Goal: Transaction & Acquisition: Purchase product/service

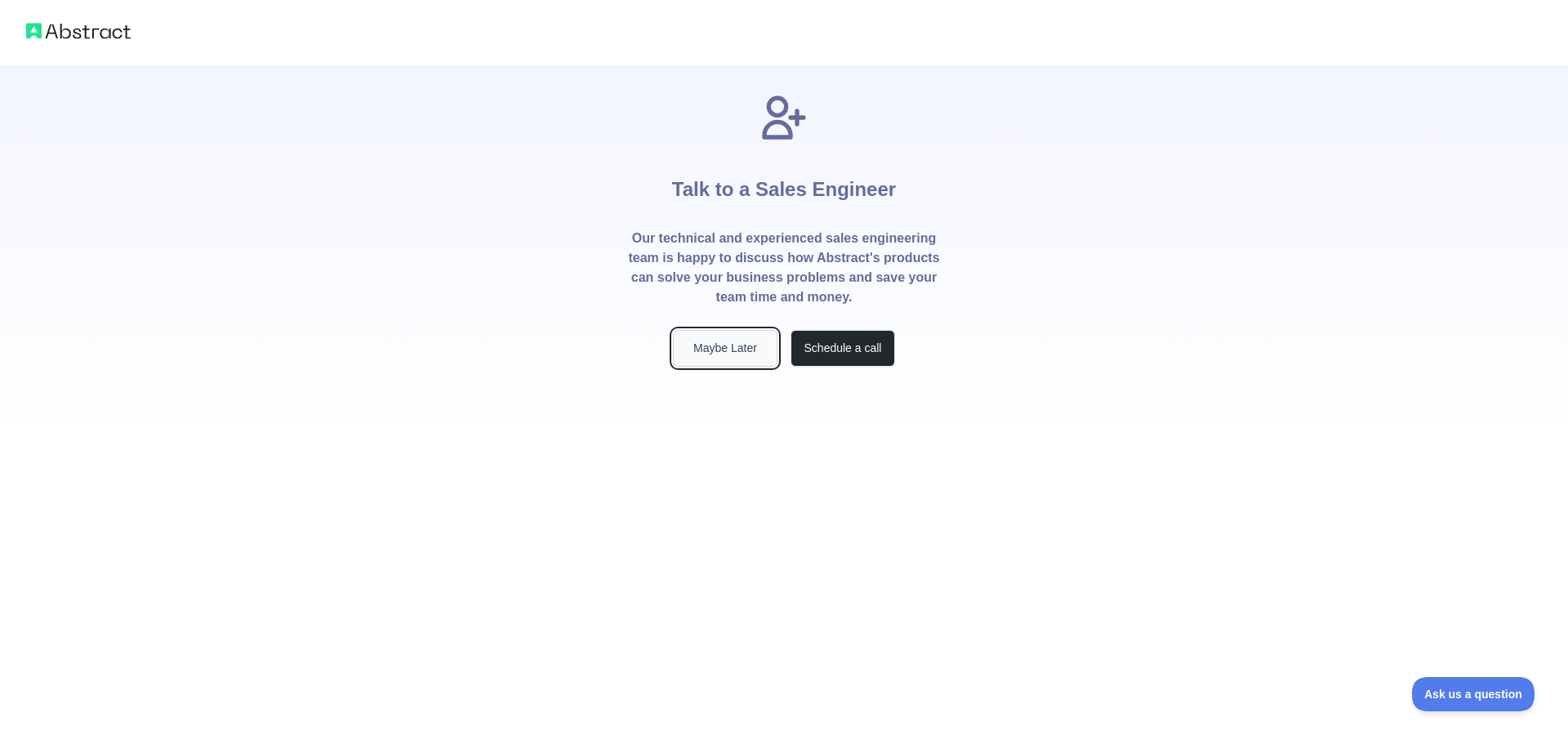
click at [721, 354] on button "Maybe Later" at bounding box center [725, 348] width 105 height 37
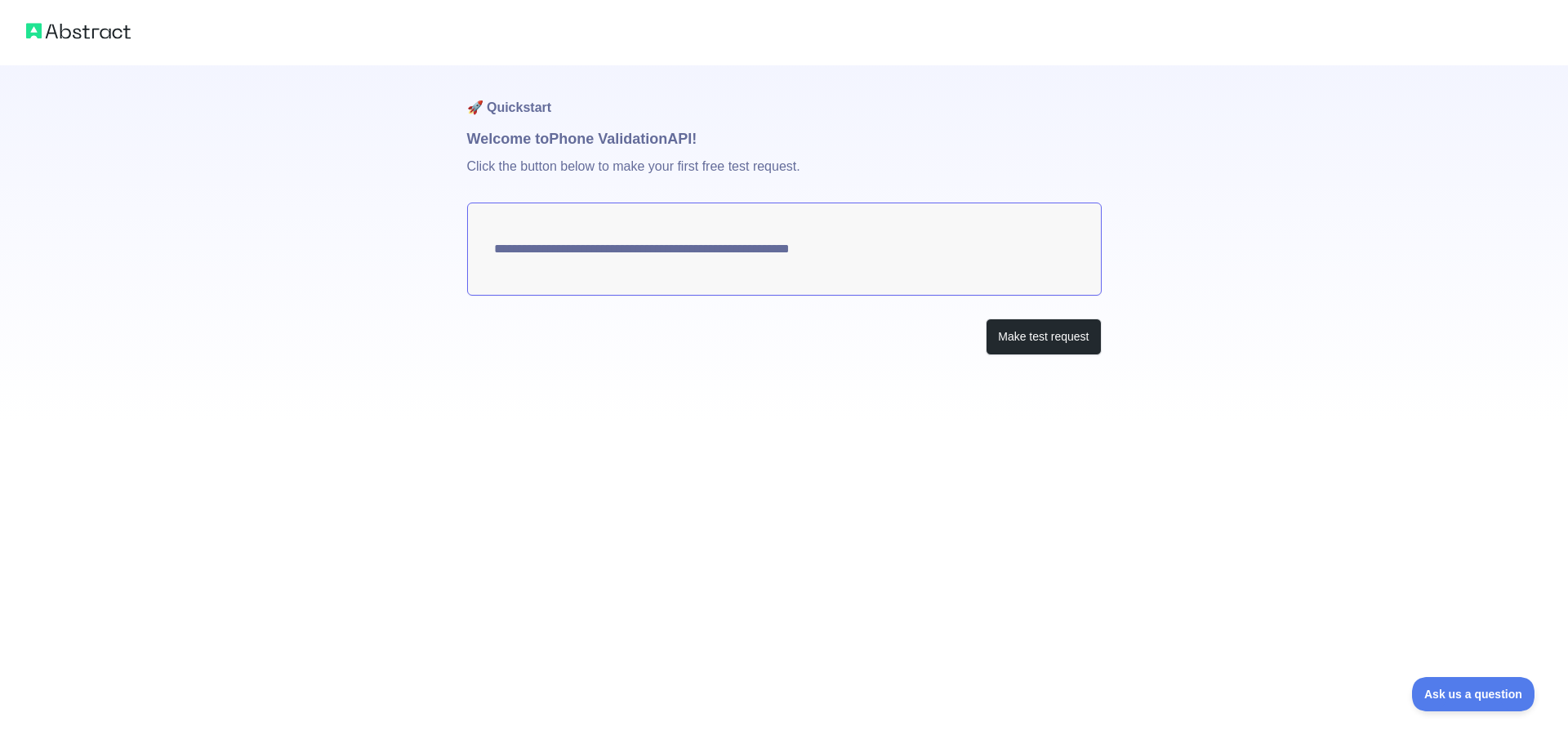
click at [926, 268] on textarea "**********" at bounding box center [784, 248] width 635 height 93
drag, startPoint x: 513, startPoint y: 170, endPoint x: 860, endPoint y: 147, distance: 347.8
click at [860, 147] on div "**********" at bounding box center [784, 243] width 635 height 355
click at [874, 169] on p "Click the button below to make your first free test request." at bounding box center [784, 176] width 635 height 52
click at [1036, 334] on button "Make test request" at bounding box center [1043, 336] width 115 height 37
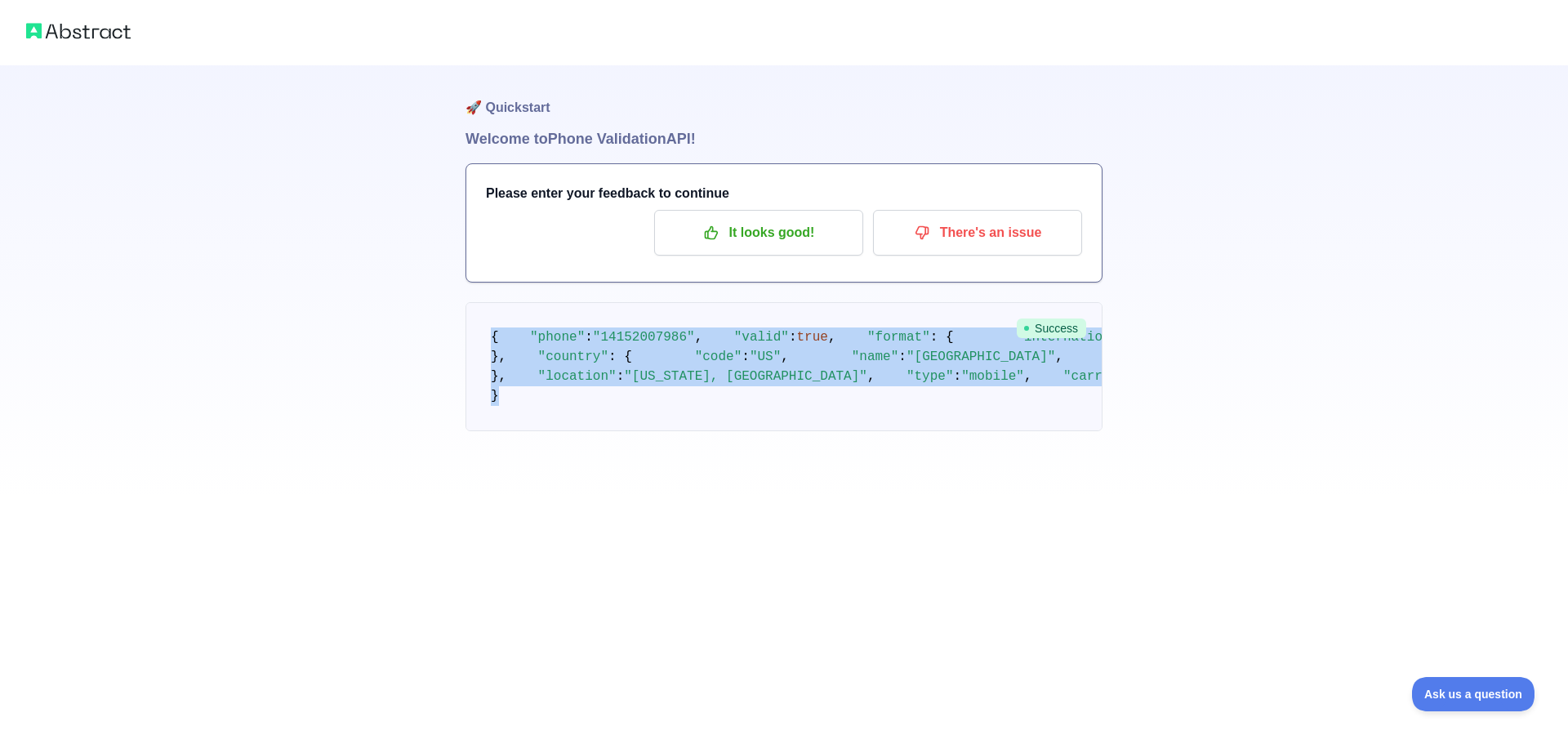
drag, startPoint x: 525, startPoint y: 637, endPoint x: 468, endPoint y: 338, distance: 304.4
click at [468, 338] on pre "{ "phone" : "14152007986" , "valid" : true , "format" : { "international" : "+1…" at bounding box center [784, 366] width 637 height 129
click at [771, 405] on pre "{ "phone" : "14152007986" , "valid" : true , "format" : { "international" : "+1…" at bounding box center [784, 366] width 637 height 129
drag, startPoint x: 515, startPoint y: 611, endPoint x: 444, endPoint y: 332, distance: 287.9
click at [444, 332] on div "🚀 Quickstart Welcome to Phone Validation API! Please enter your feedback to con…" at bounding box center [784, 248] width 1568 height 497
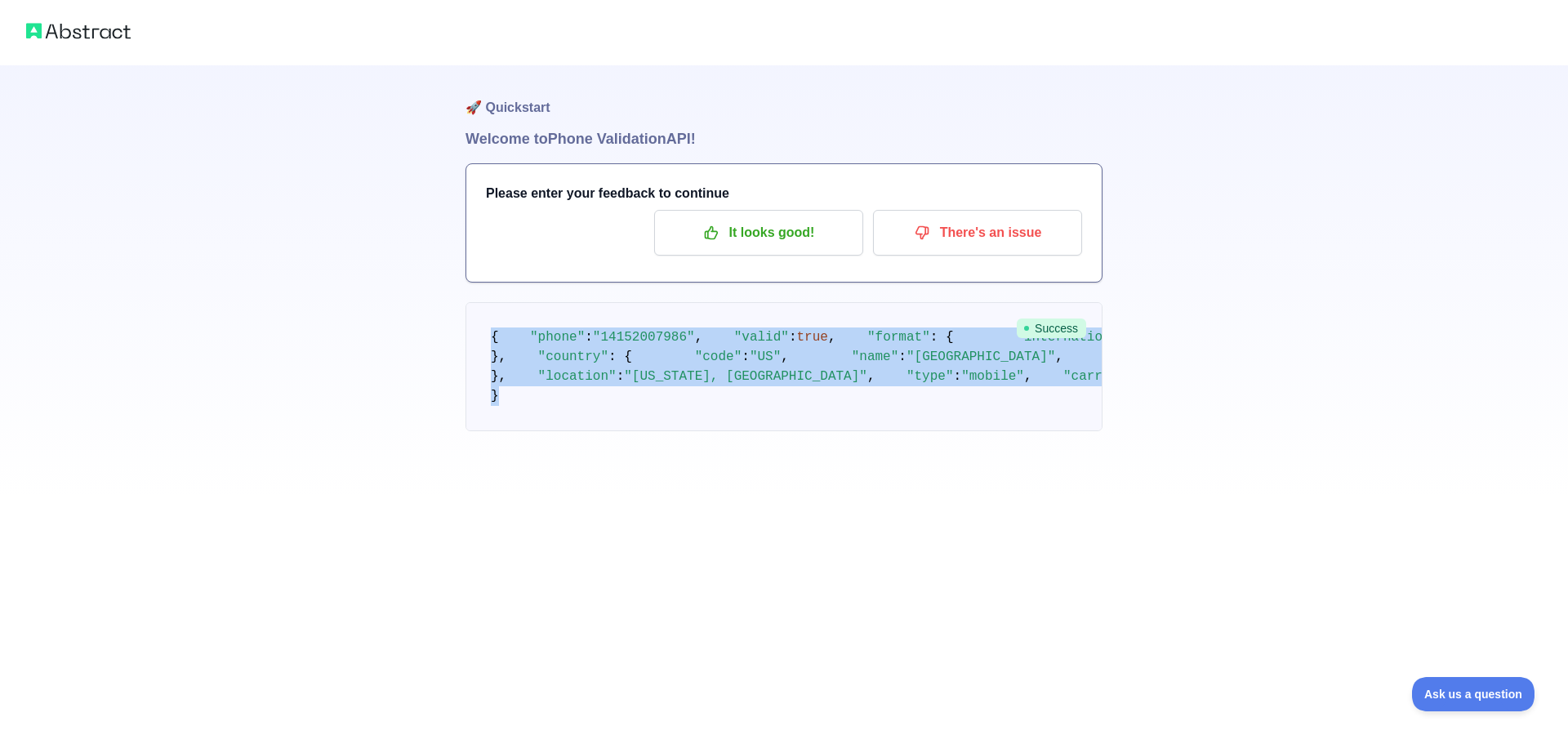
copy code "{ "phone" : "14152007986" , "valid" : true , "format" : { "international" : "+1…"
click at [779, 230] on p "It looks good!" at bounding box center [758, 232] width 185 height 28
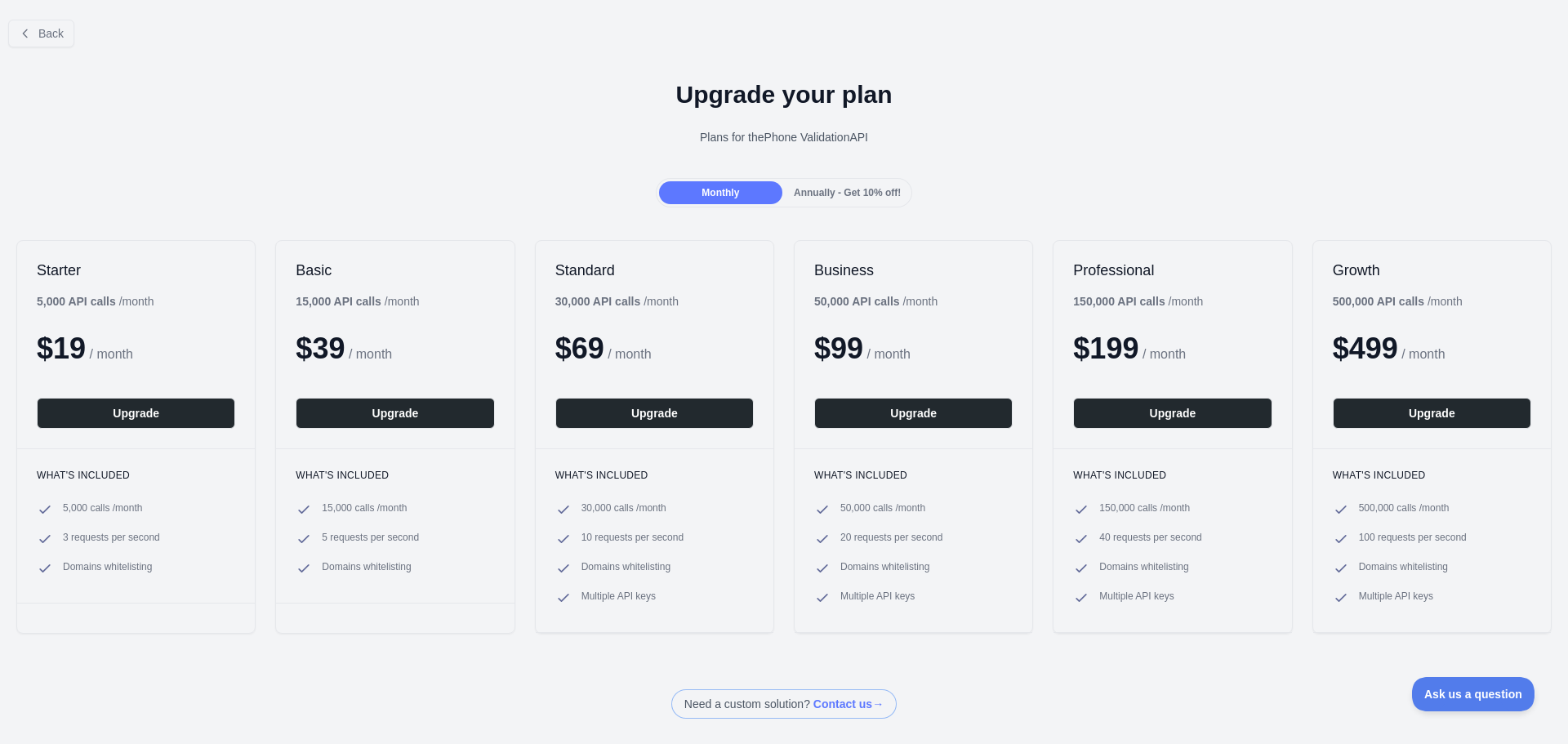
drag, startPoint x: 661, startPoint y: 140, endPoint x: 910, endPoint y: 122, distance: 249.6
click at [910, 122] on div "Upgrade your plan Plans for the Phone Validation API" at bounding box center [784, 119] width 1568 height 117
drag, startPoint x: 923, startPoint y: 122, endPoint x: 613, endPoint y: 133, distance: 310.2
click at [613, 133] on div "Upgrade your plan Plans for the Phone Validation API" at bounding box center [784, 119] width 1568 height 117
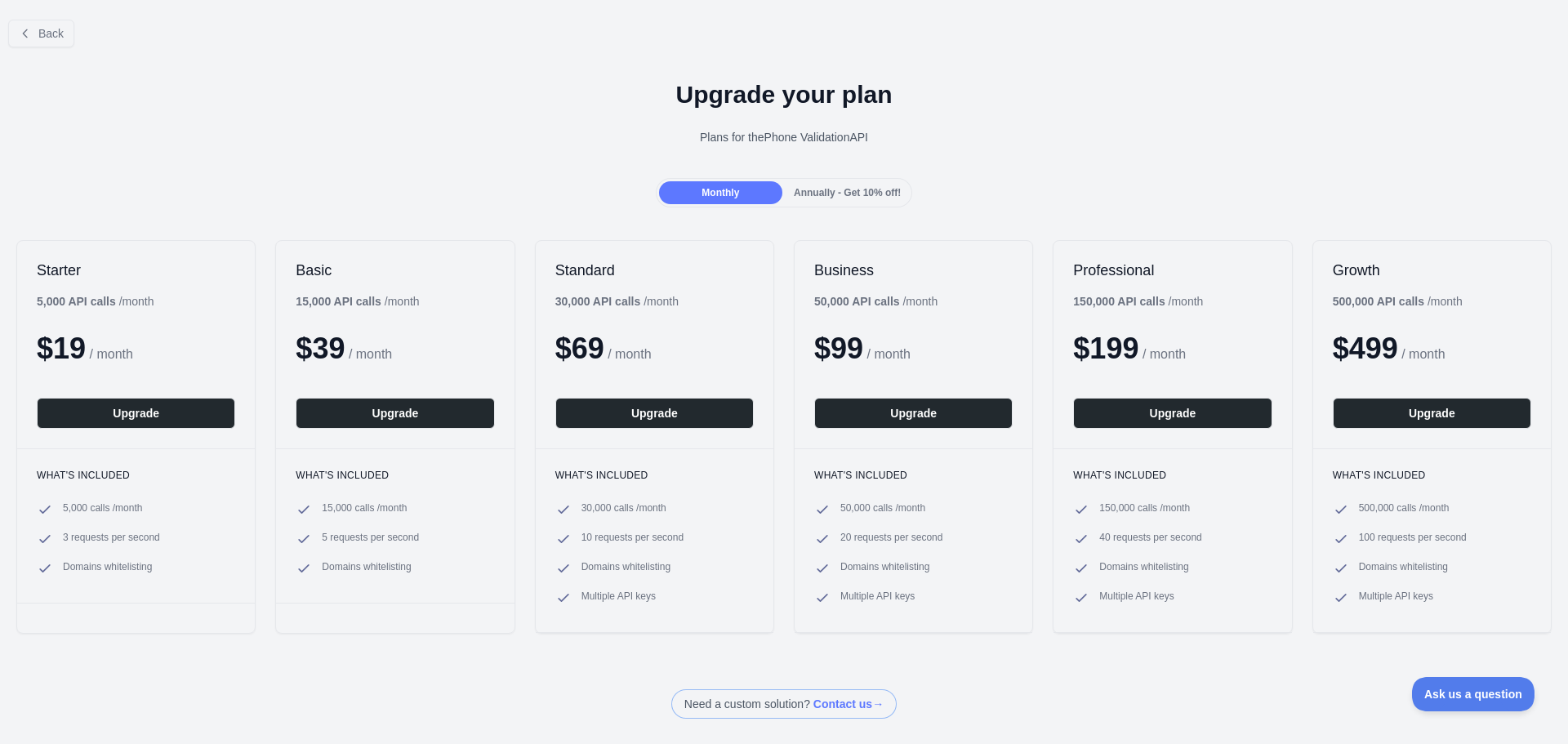
click at [756, 133] on div "Plans for the Phone Validation API" at bounding box center [784, 137] width 1542 height 16
drag, startPoint x: 904, startPoint y: 147, endPoint x: 501, endPoint y: 151, distance: 403.0
click at [451, 145] on div "Upgrade your plan Plans for the Phone Validation API" at bounding box center [784, 119] width 1568 height 117
click at [728, 165] on div "Upgrade your plan Plans for the Phone Validation API" at bounding box center [784, 119] width 1568 height 117
drag, startPoint x: 678, startPoint y: 138, endPoint x: 902, endPoint y: 131, distance: 224.1
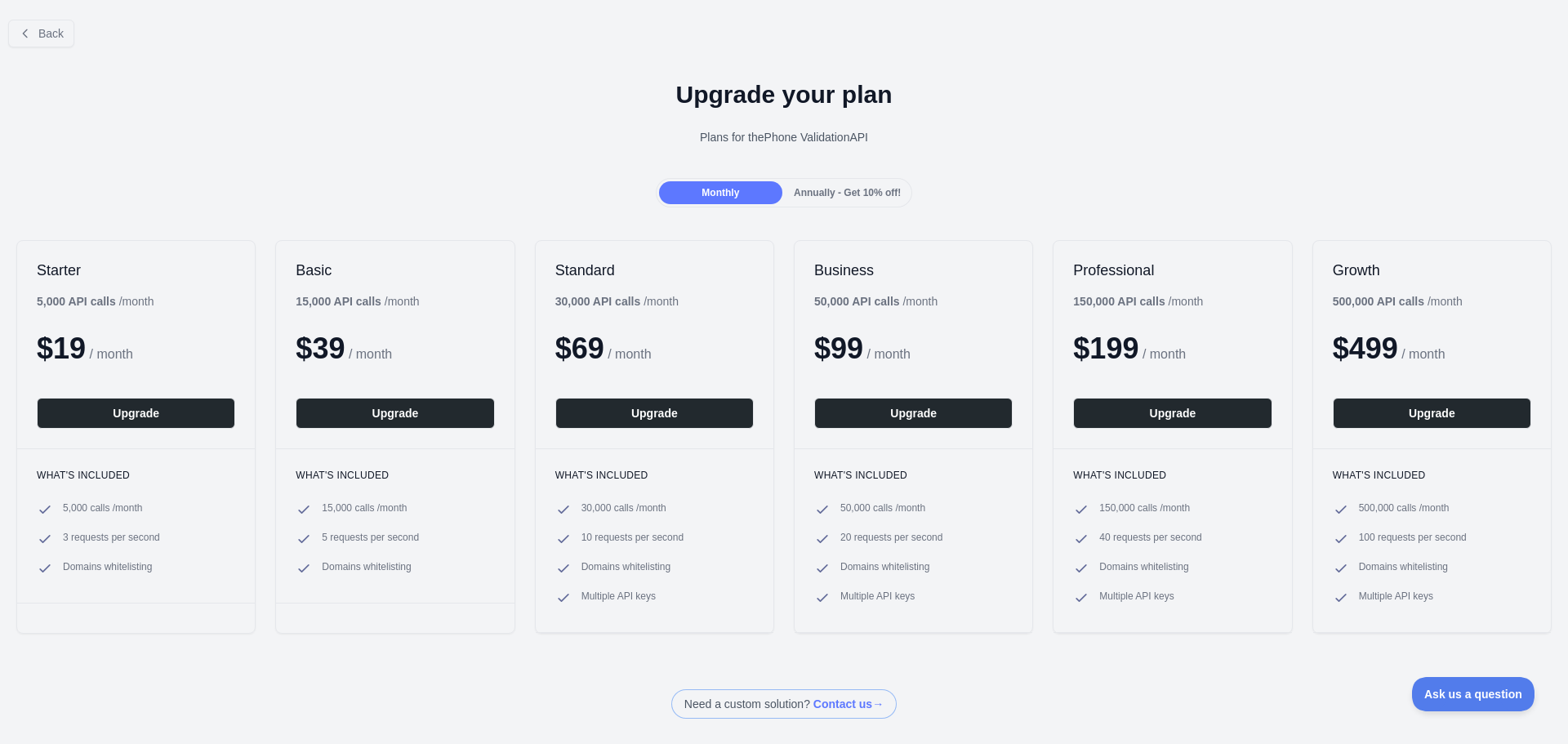
click at [902, 131] on div "Plans for the Phone Validation API" at bounding box center [784, 137] width 1542 height 16
click at [1017, 145] on div "Upgrade your plan Plans for the Phone Validation API" at bounding box center [784, 119] width 1568 height 117
click at [26, 31] on icon at bounding box center [25, 33] width 4 height 8
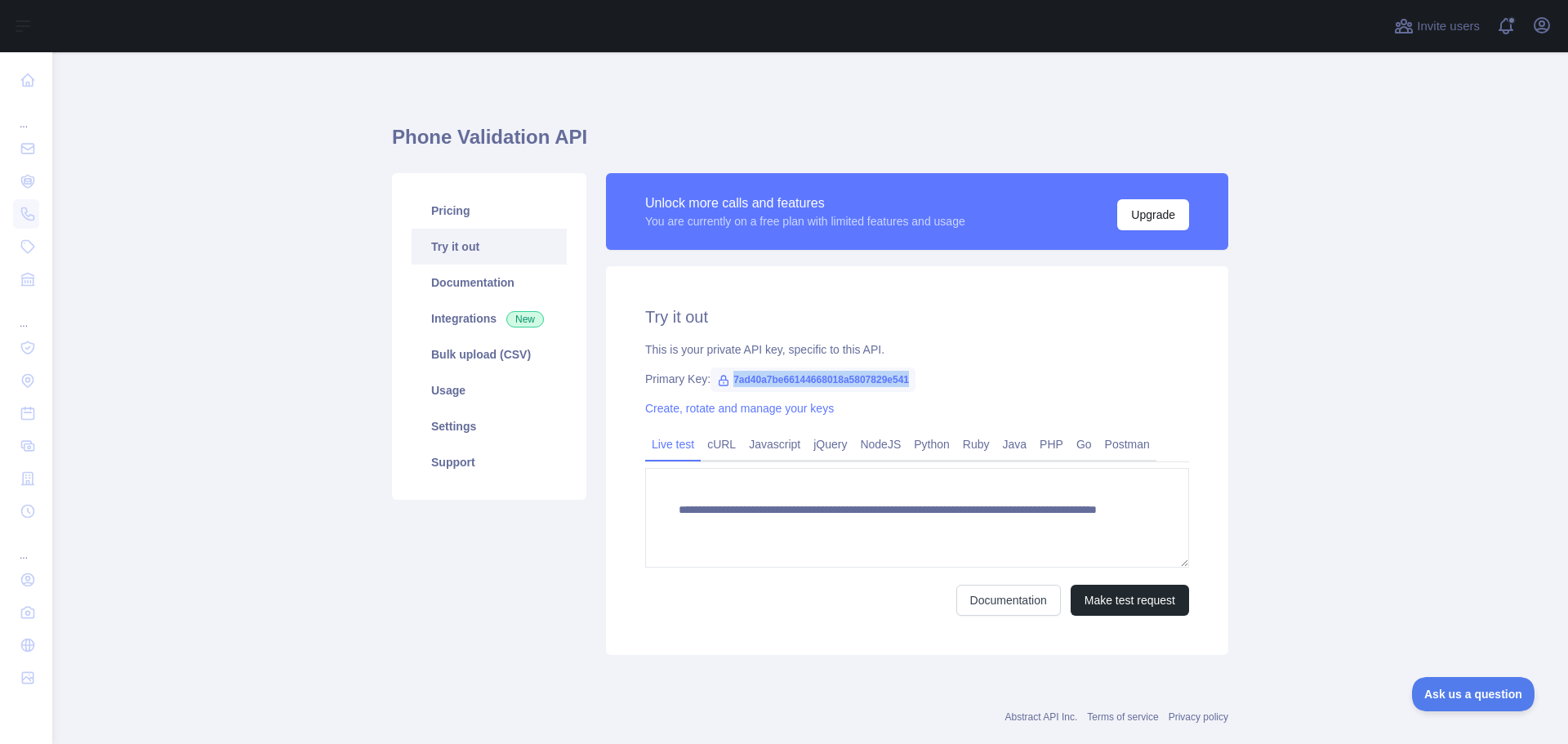
drag, startPoint x: 724, startPoint y: 375, endPoint x: 913, endPoint y: 373, distance: 189.0
click at [913, 373] on div "Primary Key: 7ad40a7be66144668018a5807829e541" at bounding box center [917, 378] width 544 height 16
copy span "7ad40a7be66144668018a5807829e541"
click at [1156, 328] on div "**********" at bounding box center [917, 460] width 623 height 389
click at [928, 445] on link "Python" at bounding box center [932, 444] width 49 height 26
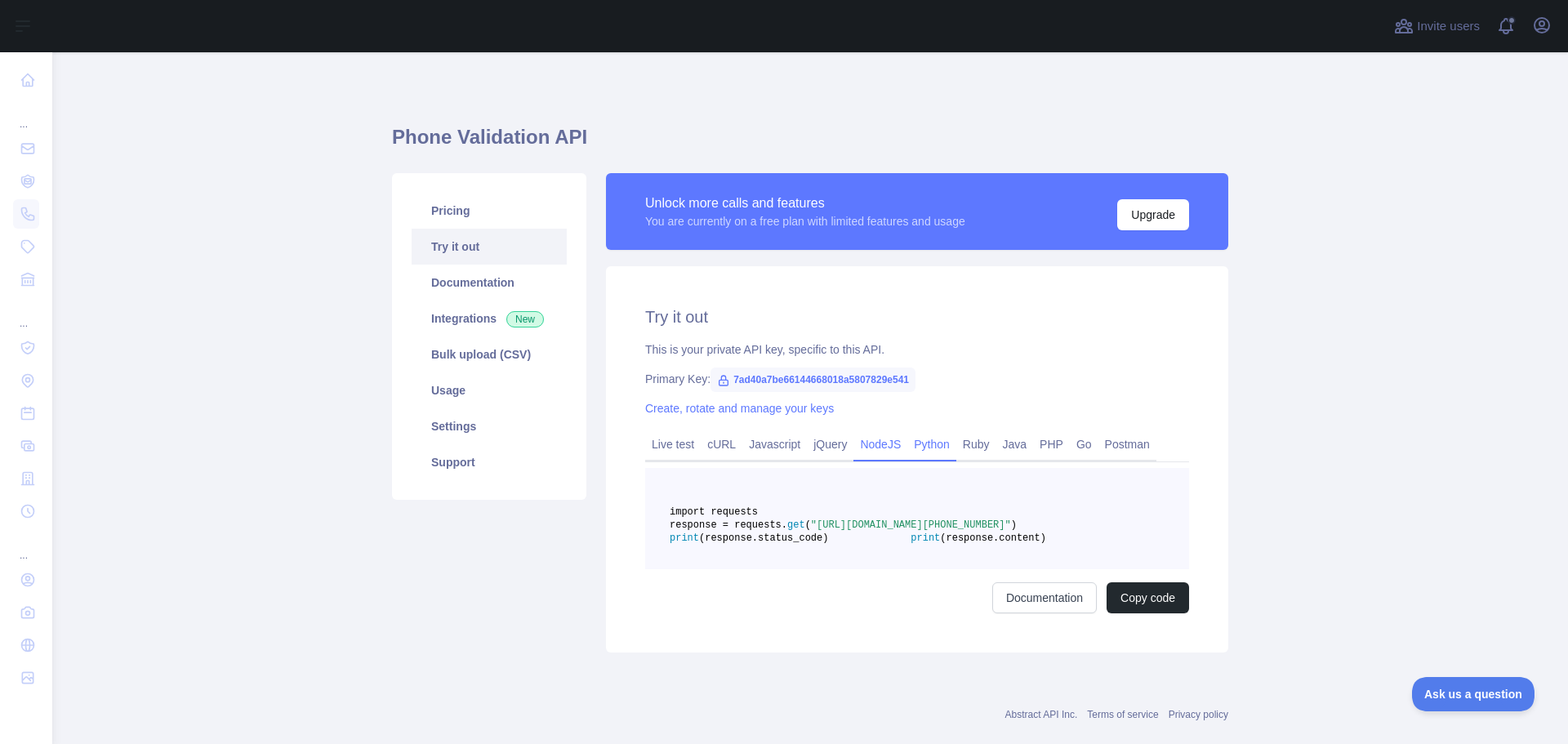
click at [873, 446] on link "NodeJS" at bounding box center [880, 444] width 54 height 26
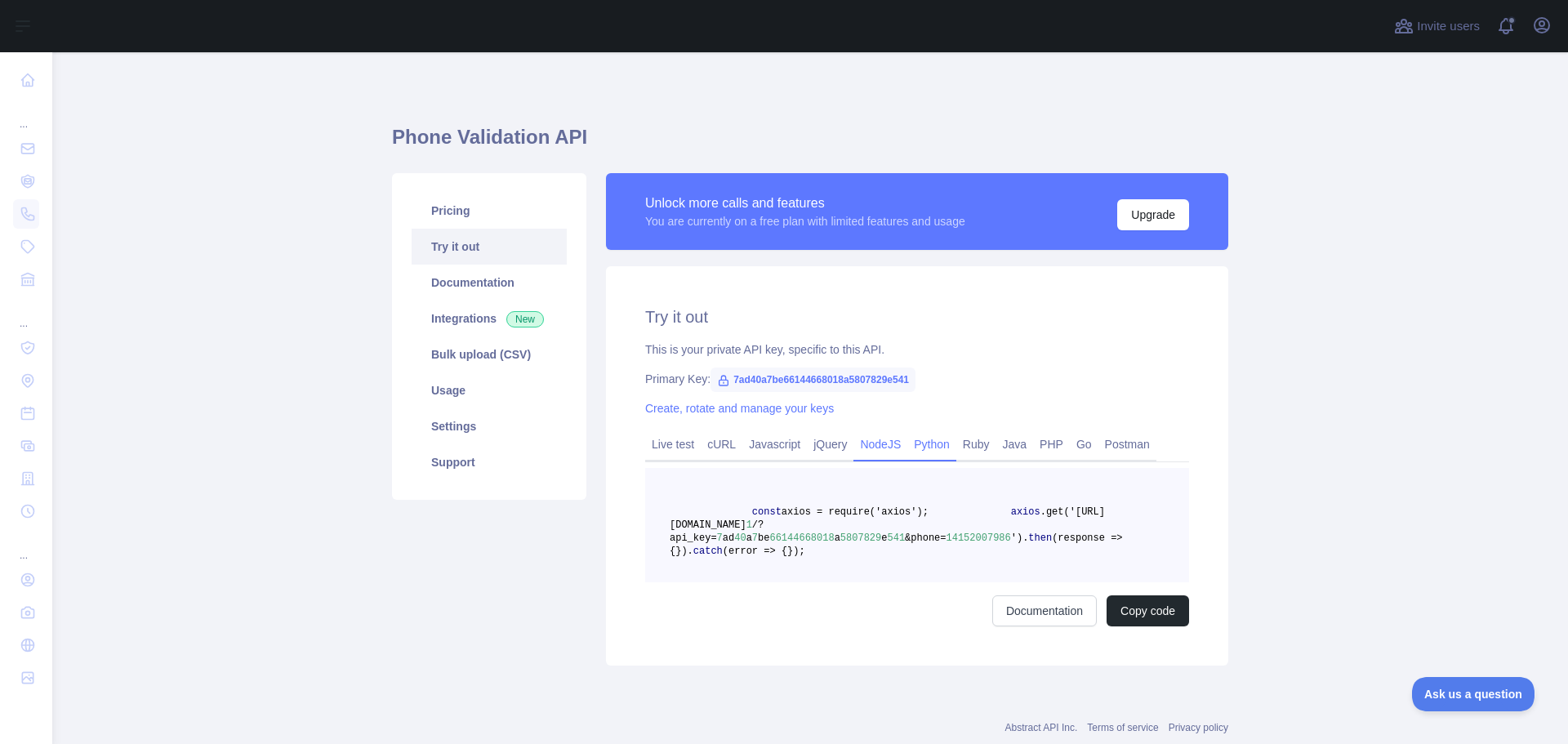
click at [918, 446] on link "Python" at bounding box center [932, 444] width 49 height 26
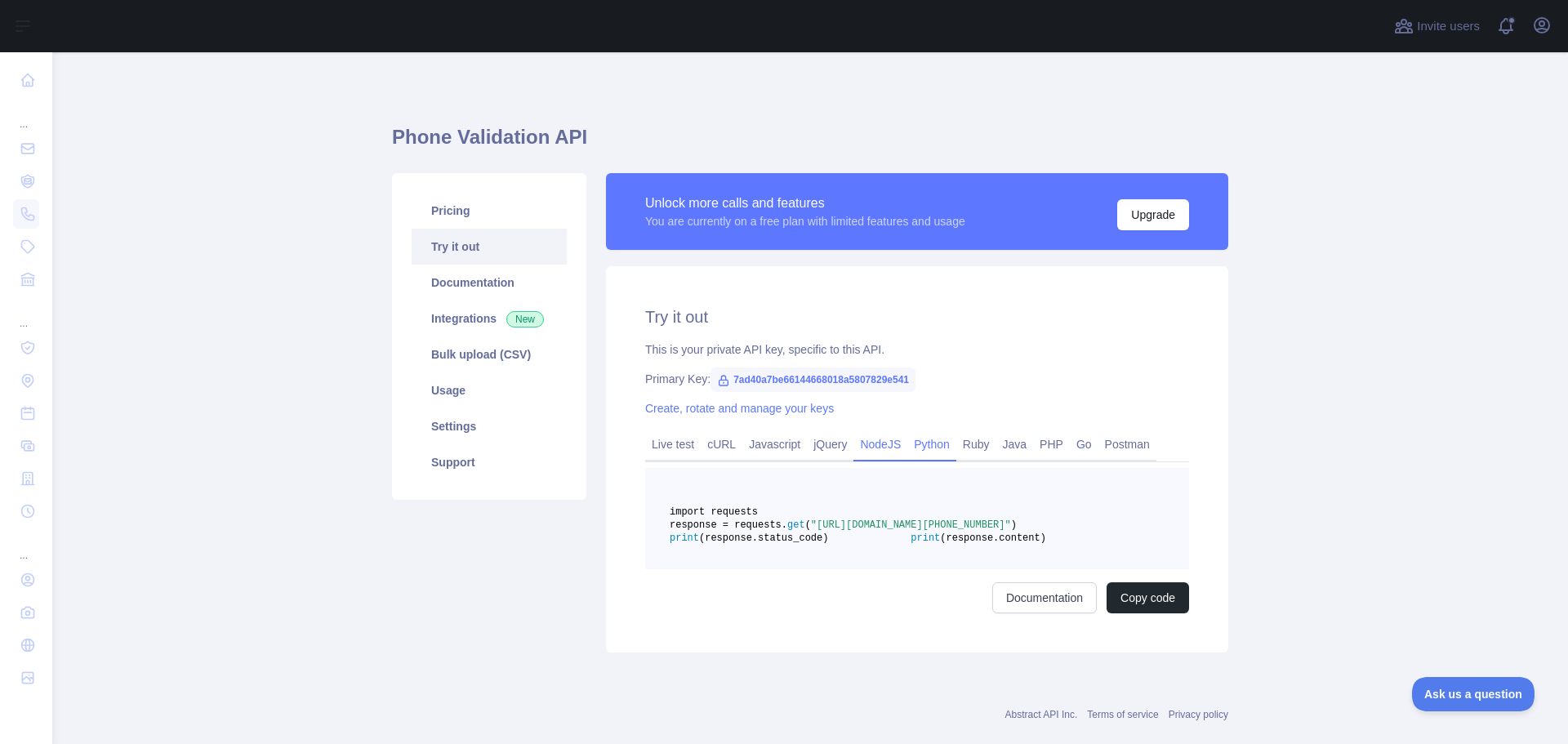
click at [876, 447] on link "NodeJS" at bounding box center [880, 444] width 54 height 26
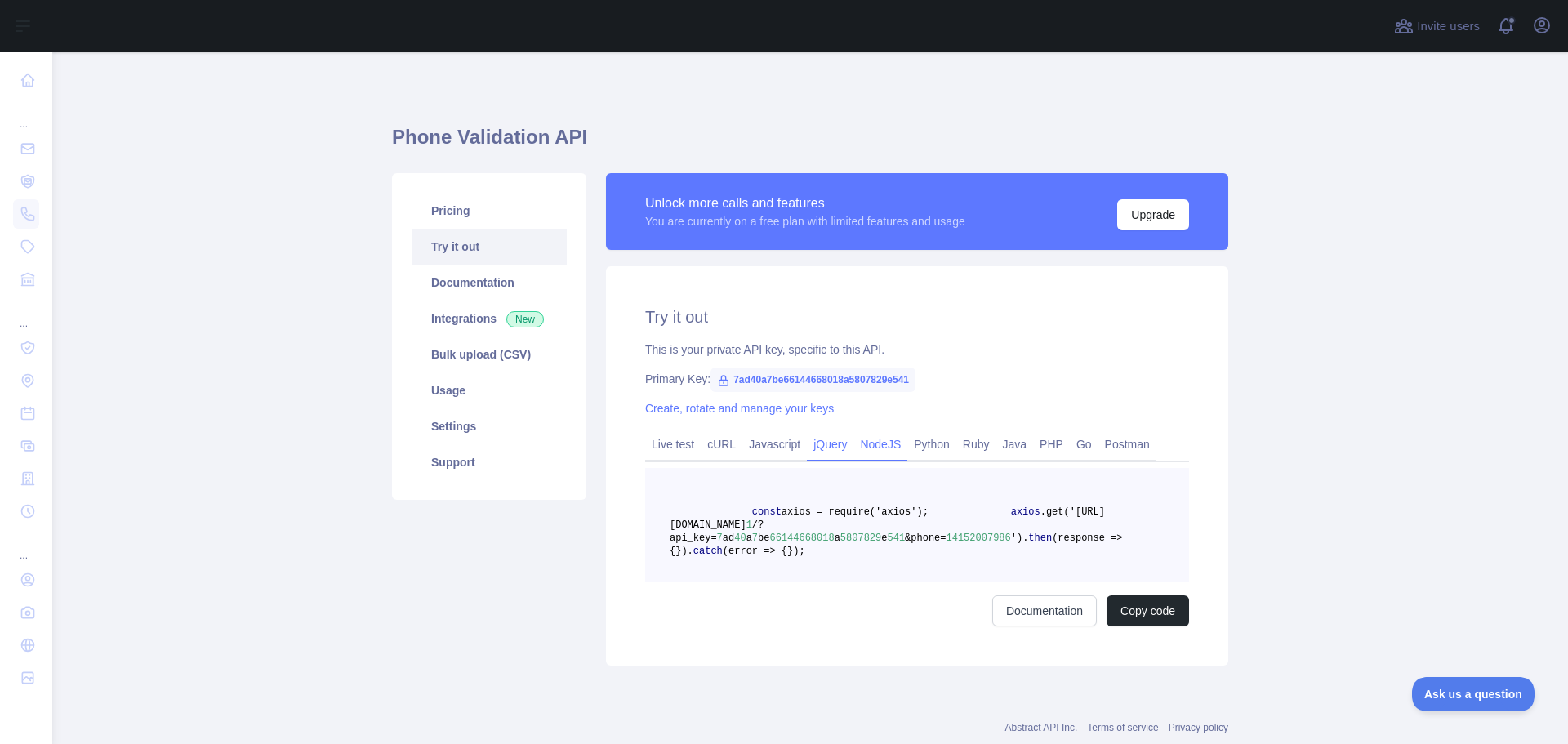
click at [810, 444] on link "jQuery" at bounding box center [830, 444] width 47 height 26
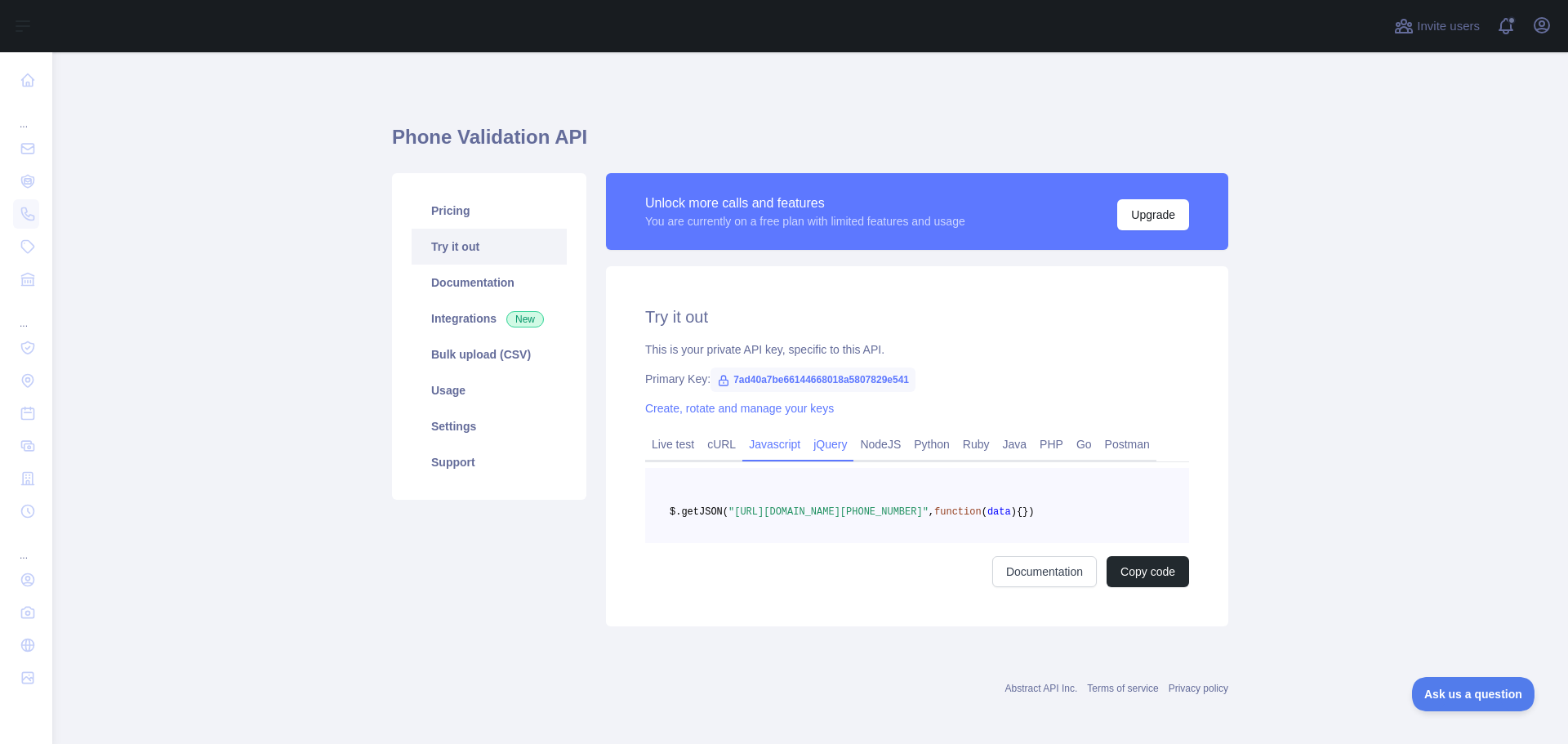
click at [771, 446] on link "Javascript" at bounding box center [775, 444] width 65 height 26
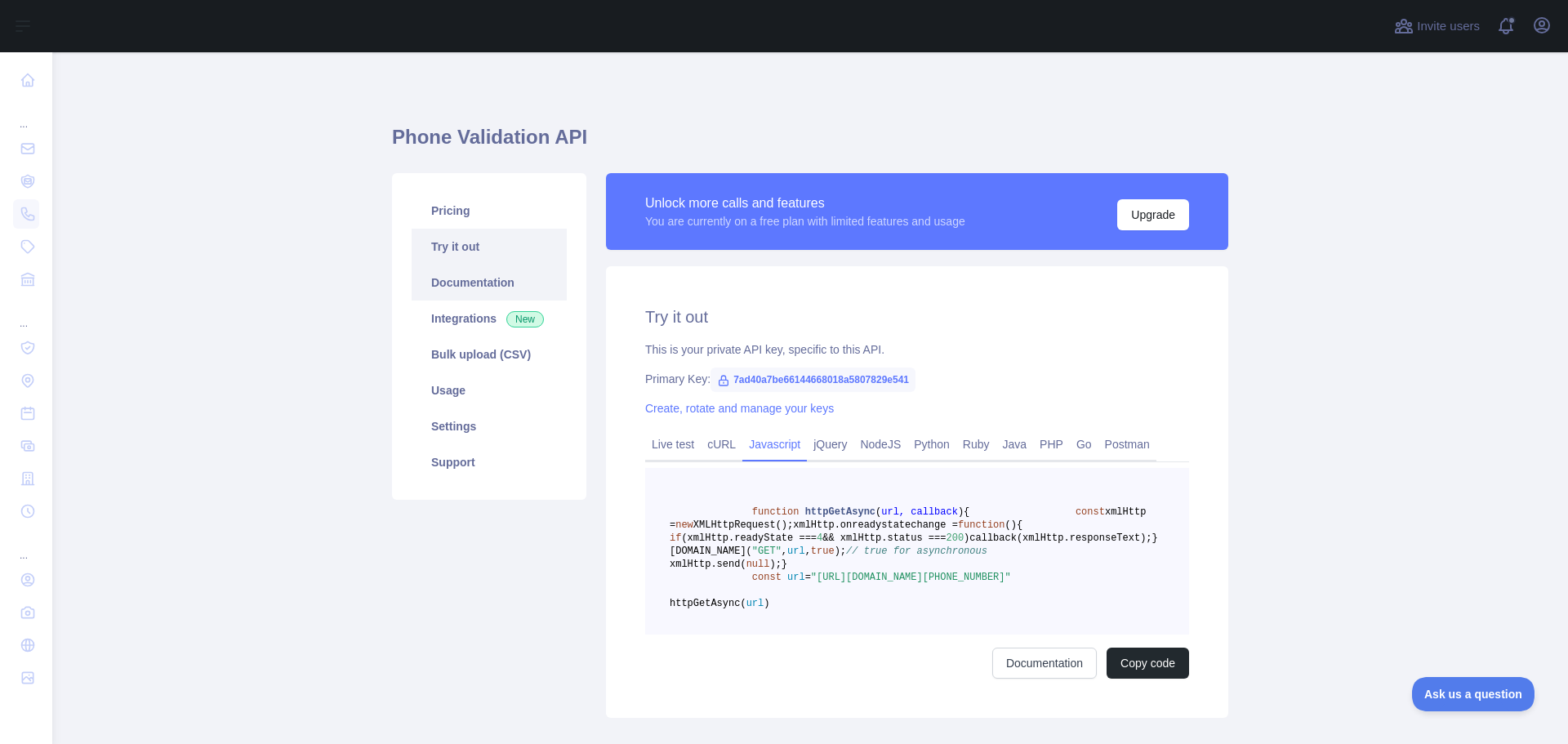
click at [459, 281] on link "Documentation" at bounding box center [489, 282] width 155 height 36
click at [675, 440] on link "Live test" at bounding box center [673, 444] width 55 height 26
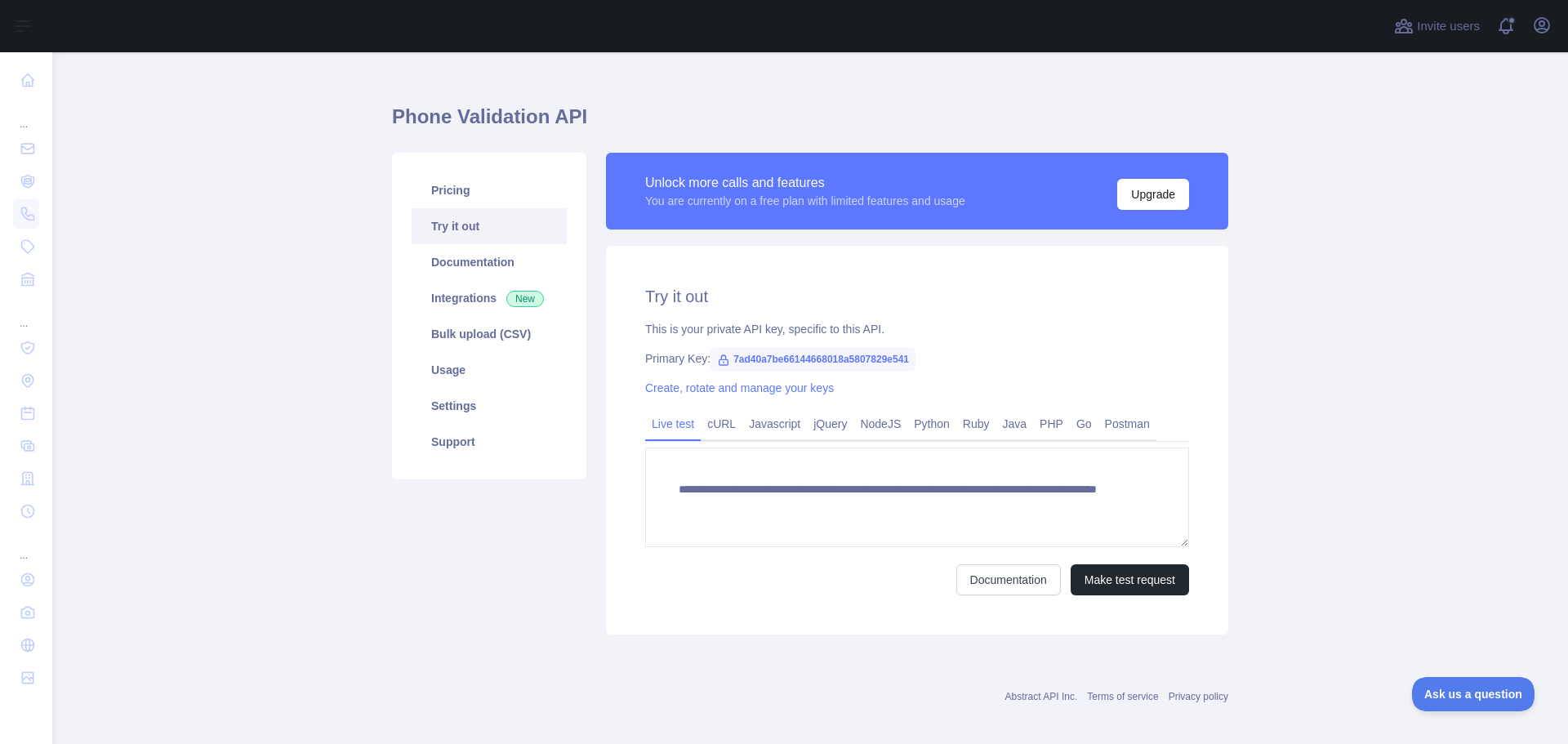
scroll to position [31, 0]
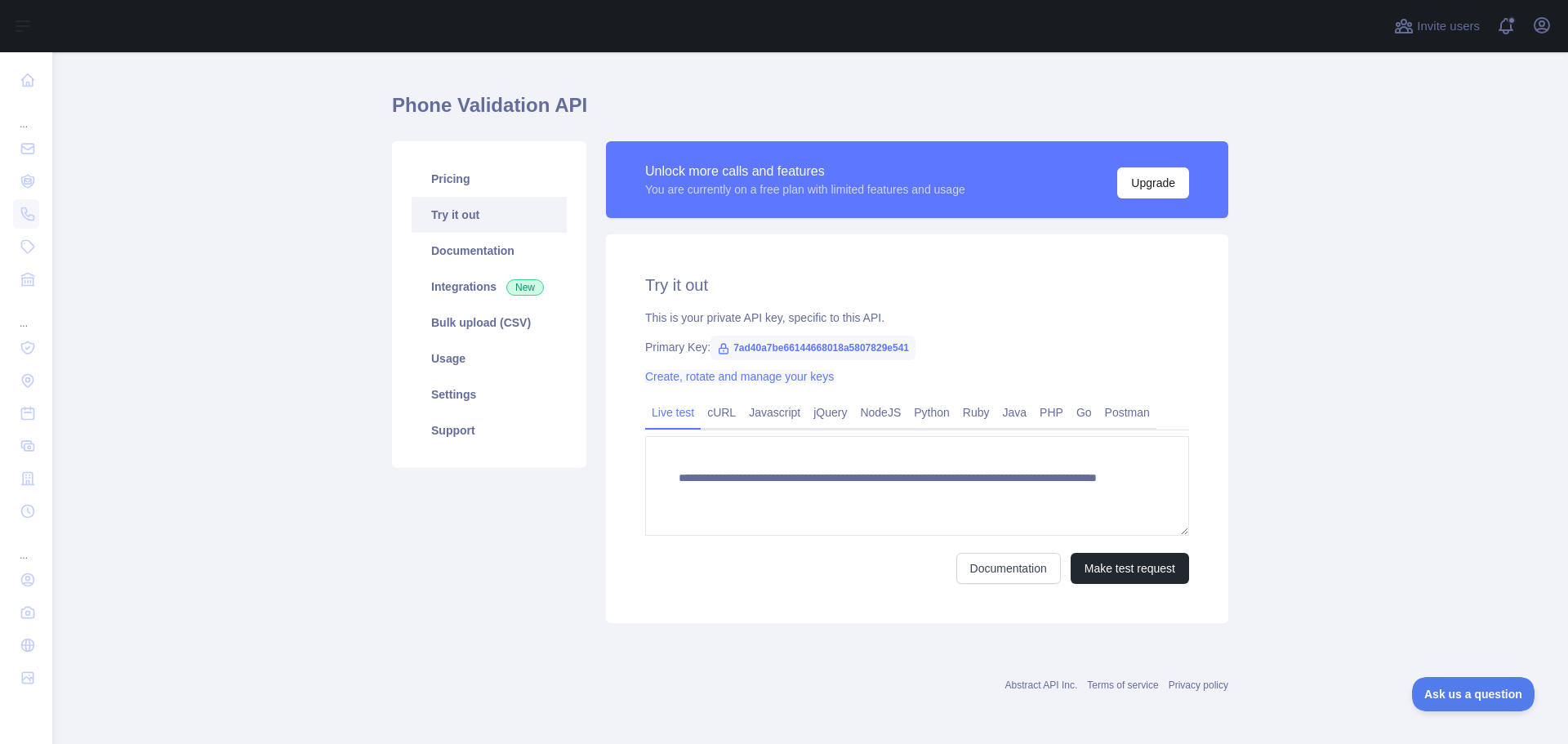
click at [700, 375] on link "Create, rotate and manage your keys" at bounding box center [740, 376] width 189 height 13
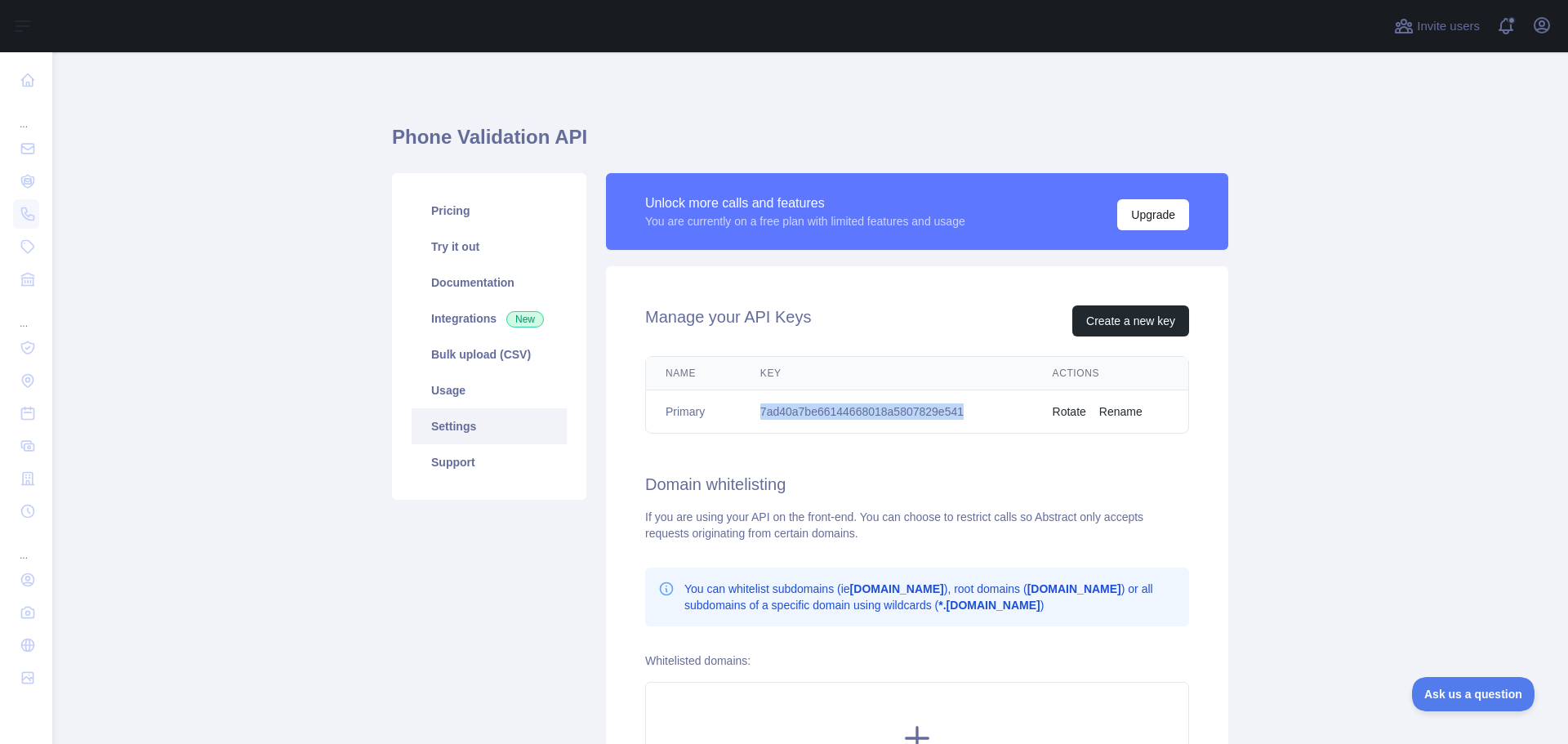
drag, startPoint x: 759, startPoint y: 413, endPoint x: 957, endPoint y: 412, distance: 198.0
click at [957, 412] on td "7ad40a7be66144668018a5807829e541" at bounding box center [887, 412] width 293 height 43
copy td "7ad40a7be66144668018a5807829e541"
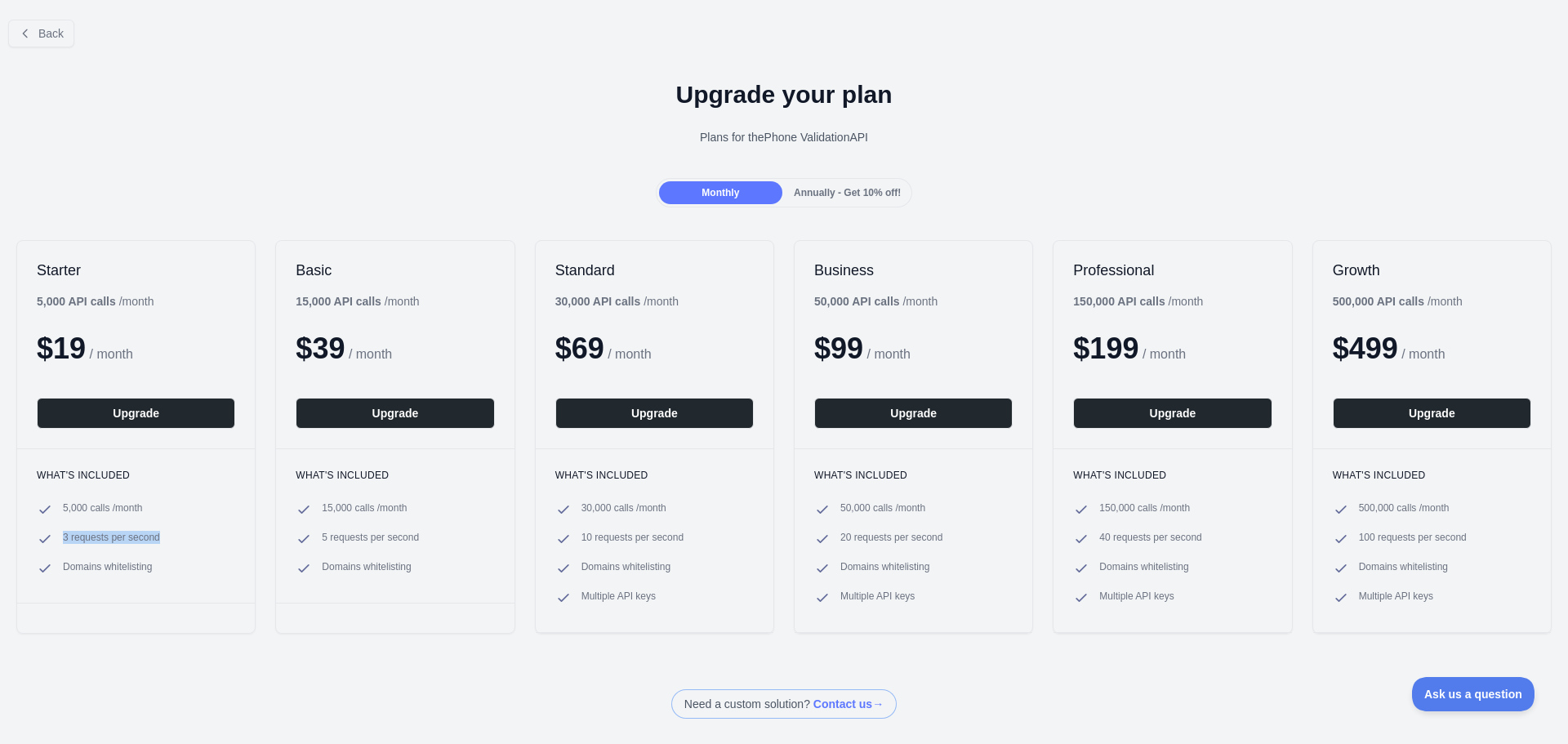
drag, startPoint x: 178, startPoint y: 539, endPoint x: 64, endPoint y: 537, distance: 114.0
click at [64, 537] on li "3 requests per second" at bounding box center [135, 538] width 198 height 16
click at [64, 537] on span "3 requests per second" at bounding box center [111, 538] width 97 height 16
drag, startPoint x: 1411, startPoint y: 544, endPoint x: 1318, endPoint y: 539, distance: 93.1
click at [1319, 539] on div "What's included 500,000 calls / month 100 requests per second Domains whitelist…" at bounding box center [1432, 540] width 237 height 184
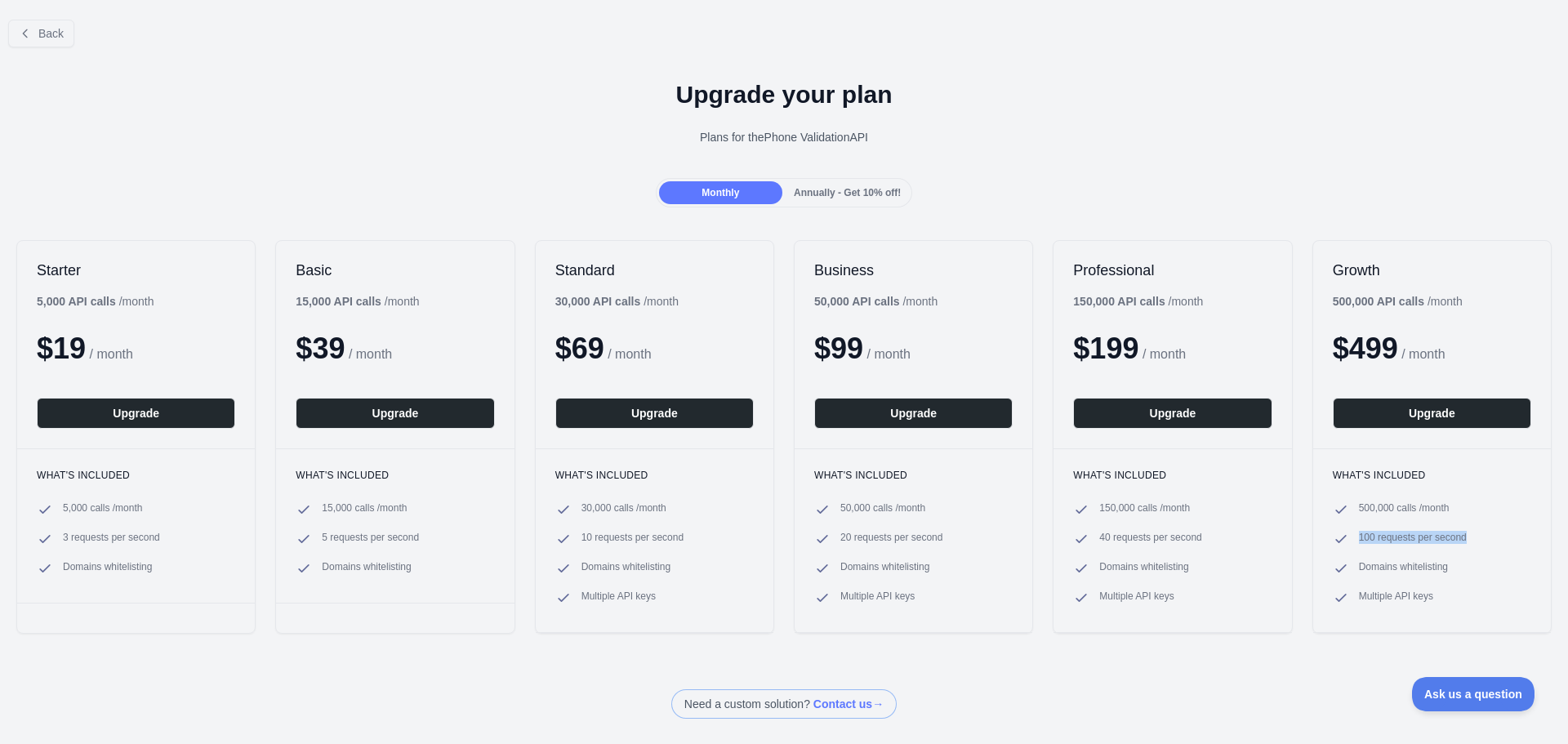
click at [1372, 535] on span "100 requests per second" at bounding box center [1413, 538] width 108 height 16
drag, startPoint x: 1477, startPoint y: 537, endPoint x: 1291, endPoint y: 539, distance: 186.0
click at [1292, 539] on div "Starter 5,000 API calls / month $ 19 / month Upgrade What's included 5,000 call…" at bounding box center [784, 436] width 1568 height 426
click at [1407, 539] on span "100 requests per second" at bounding box center [1413, 538] width 108 height 16
drag, startPoint x: 1360, startPoint y: 542, endPoint x: 1309, endPoint y: 537, distance: 51.2
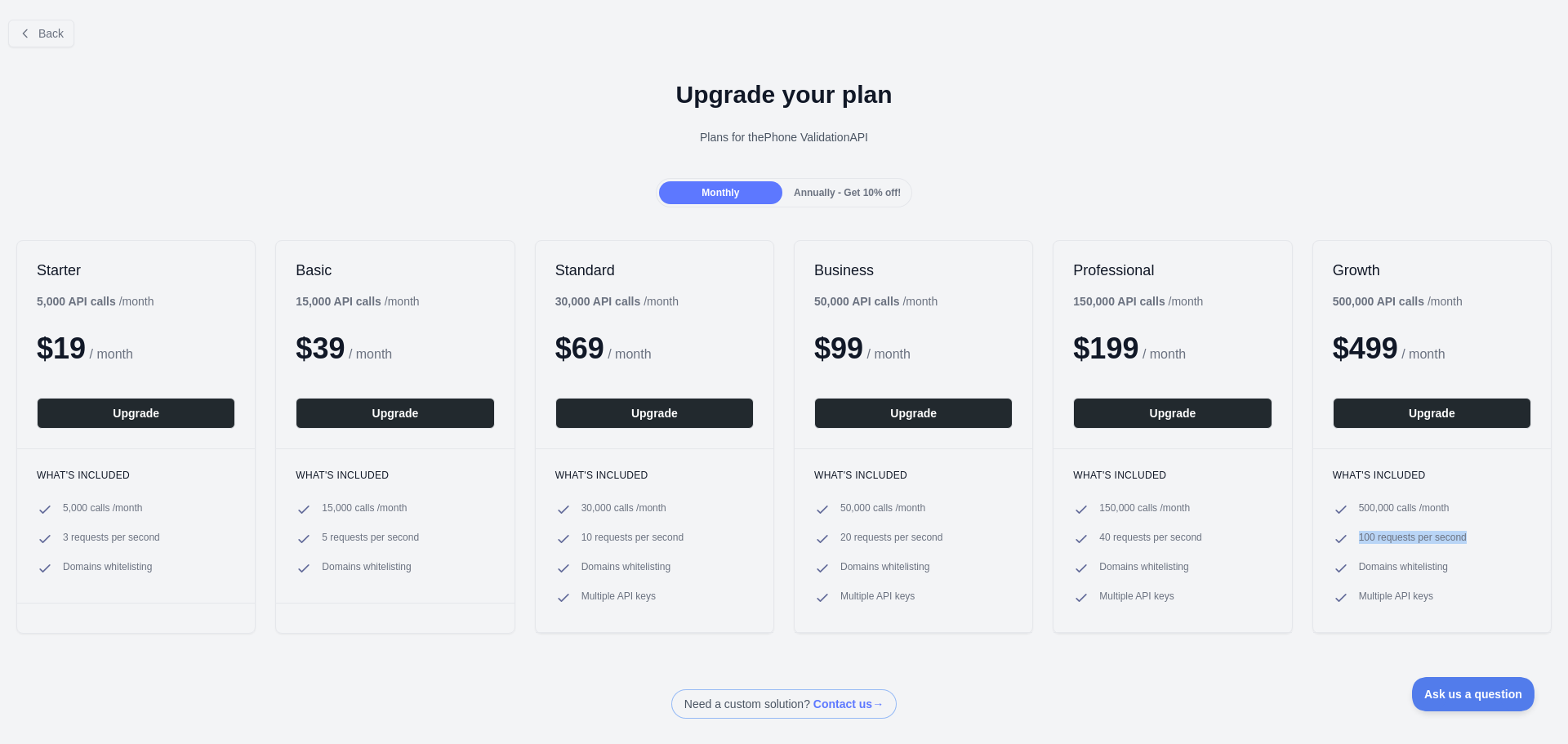
click at [1314, 537] on div "What's included 500,000 calls / month 100 requests per second Domains whitelist…" at bounding box center [1432, 540] width 237 height 184
click at [1371, 534] on span "100 requests per second" at bounding box center [1413, 538] width 108 height 16
drag, startPoint x: 1468, startPoint y: 539, endPoint x: 1326, endPoint y: 537, distance: 142.0
click at [1333, 537] on li "100 requests per second" at bounding box center [1432, 538] width 198 height 16
click at [1373, 533] on span "100 requests per second" at bounding box center [1413, 538] width 108 height 16
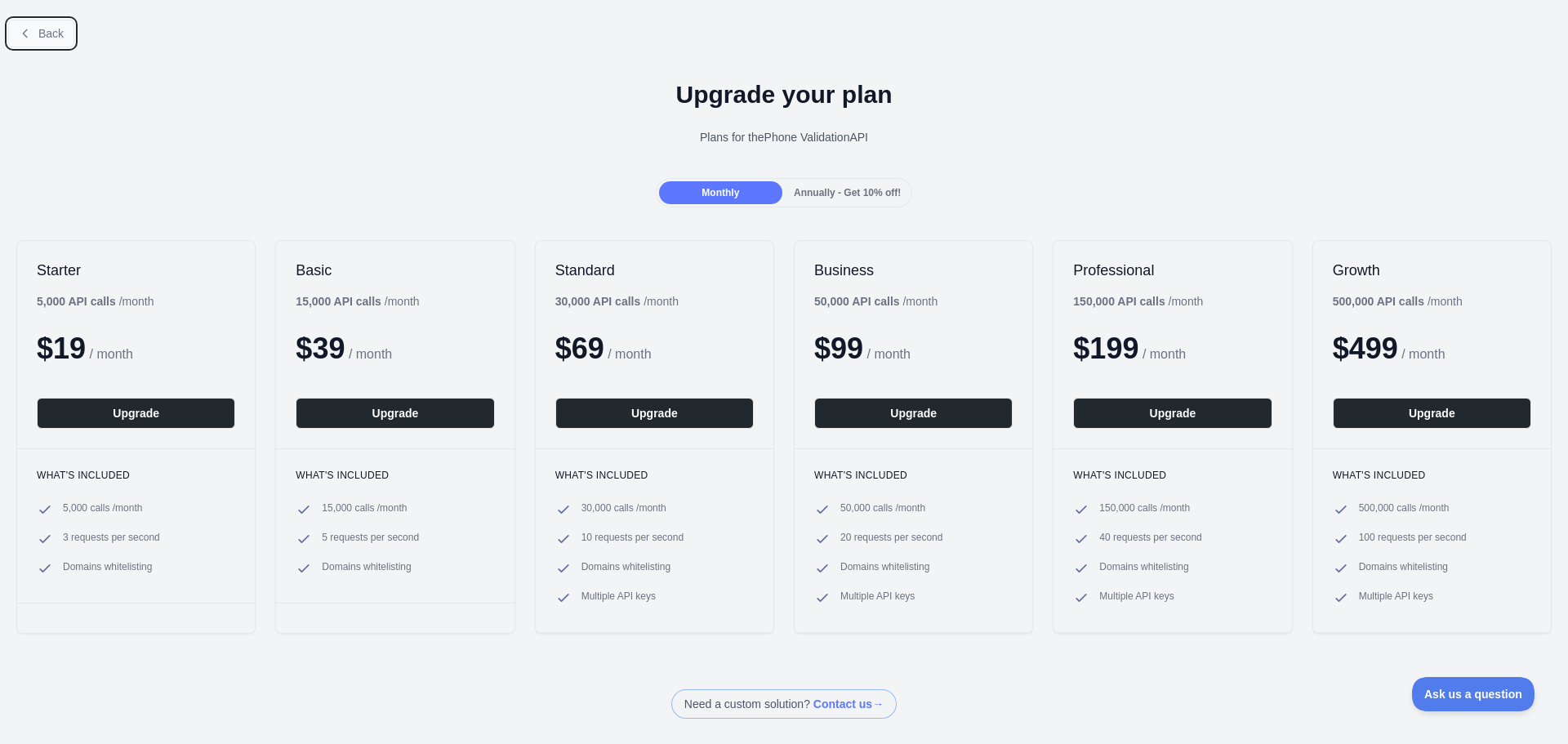
click at [55, 30] on span "Back" at bounding box center [51, 33] width 26 height 13
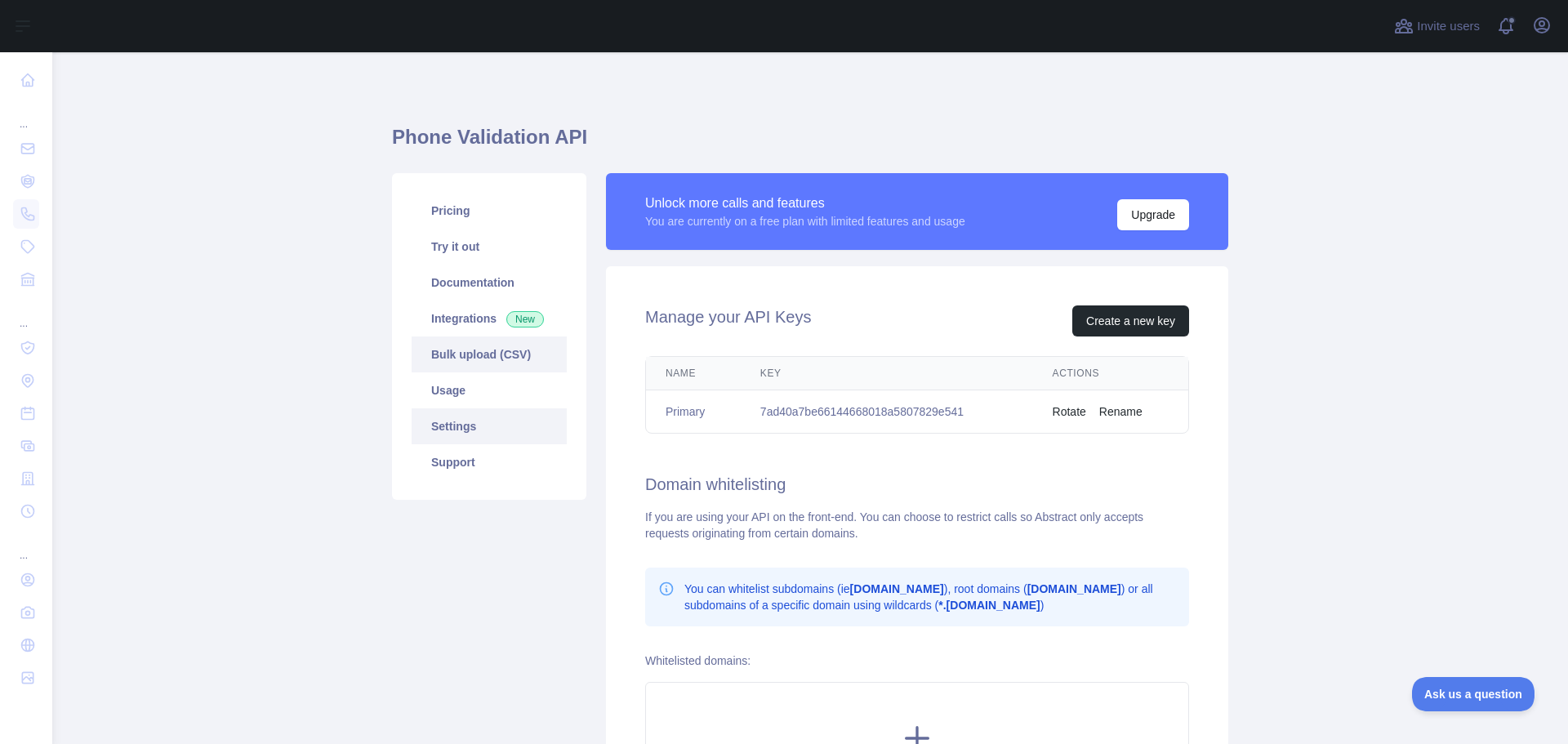
click at [458, 356] on link "Bulk upload (CSV)" at bounding box center [489, 355] width 155 height 36
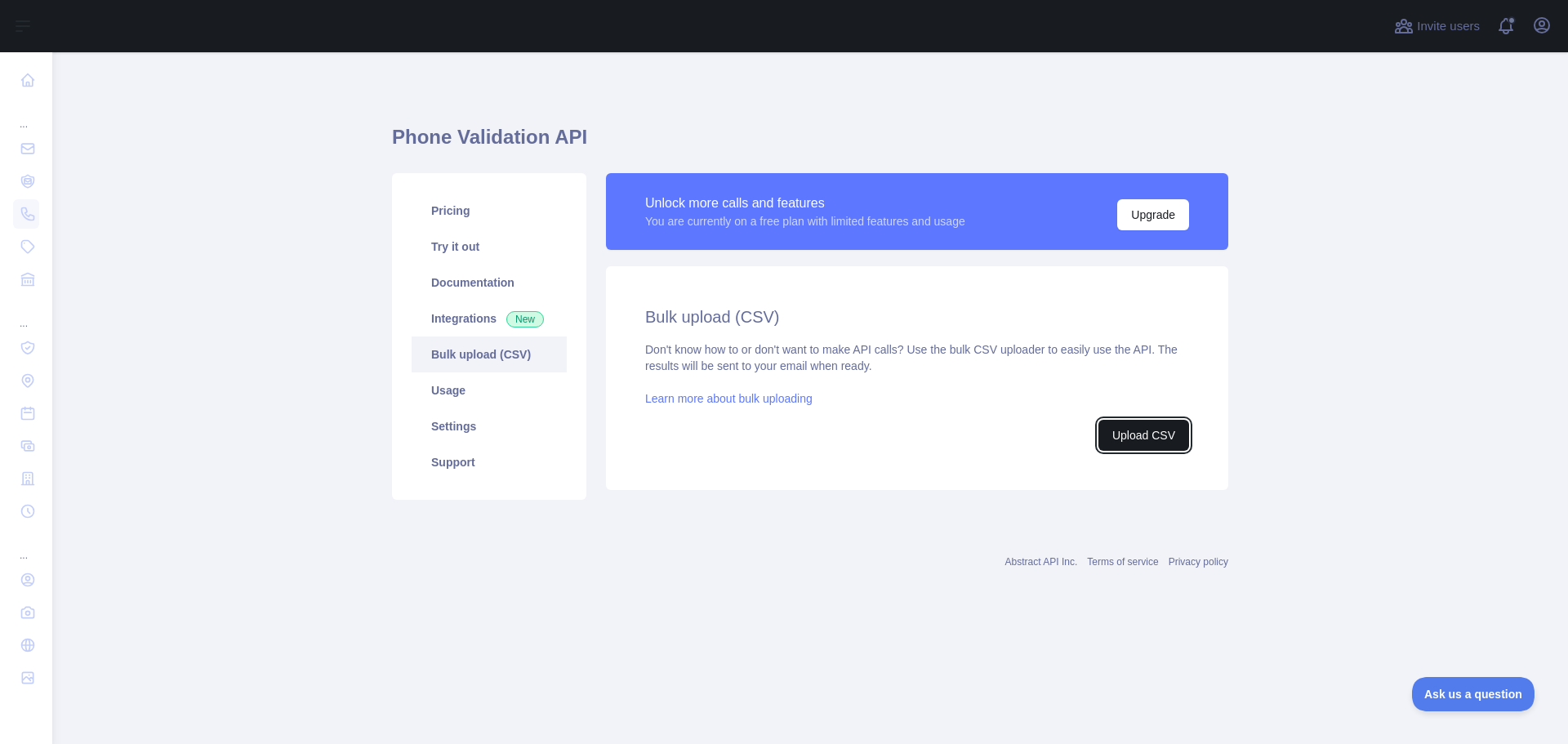
click at [1148, 434] on button "Upload CSV" at bounding box center [1143, 435] width 91 height 31
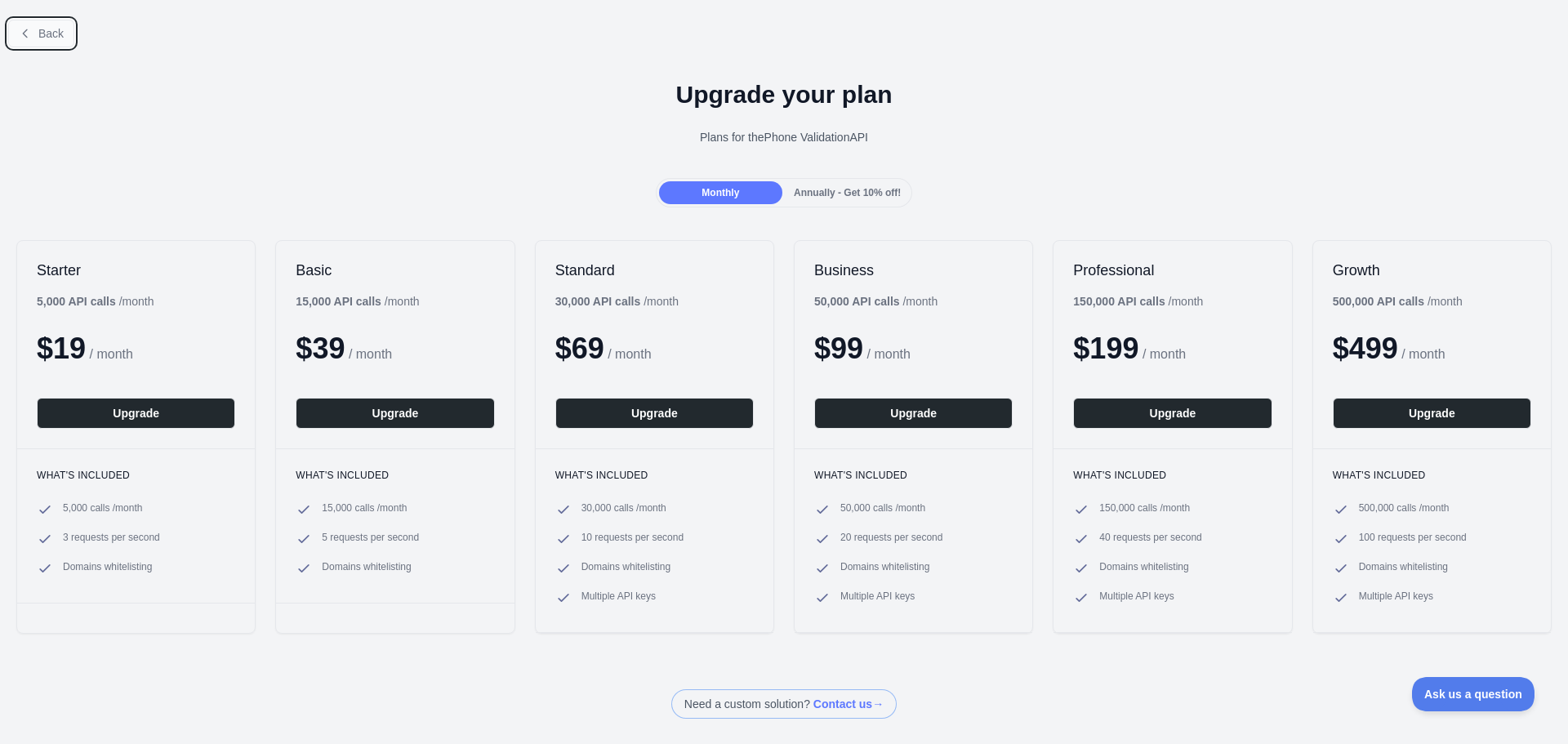
click at [59, 36] on span "Back" at bounding box center [51, 33] width 26 height 13
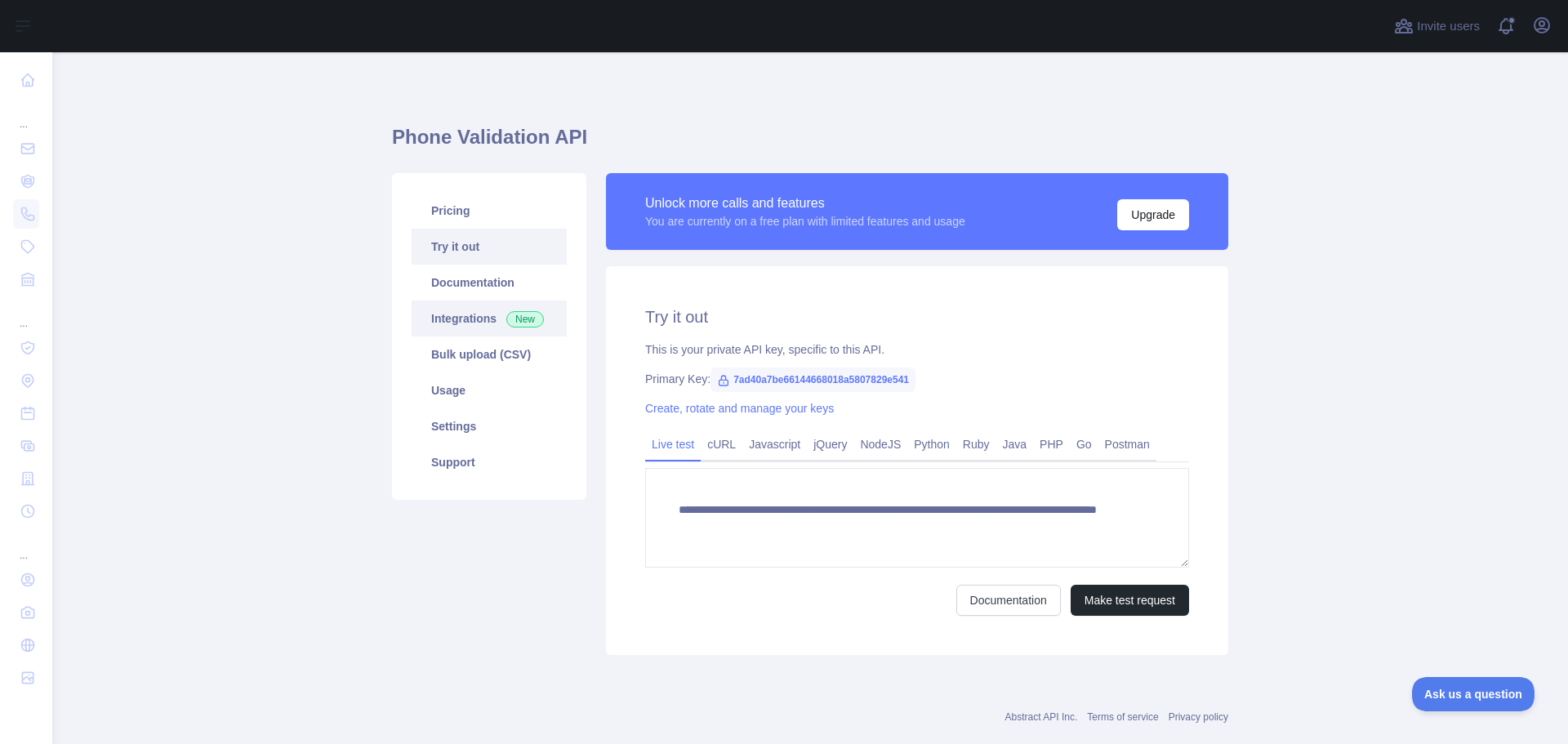
click at [456, 318] on link "Integrations New" at bounding box center [489, 318] width 155 height 36
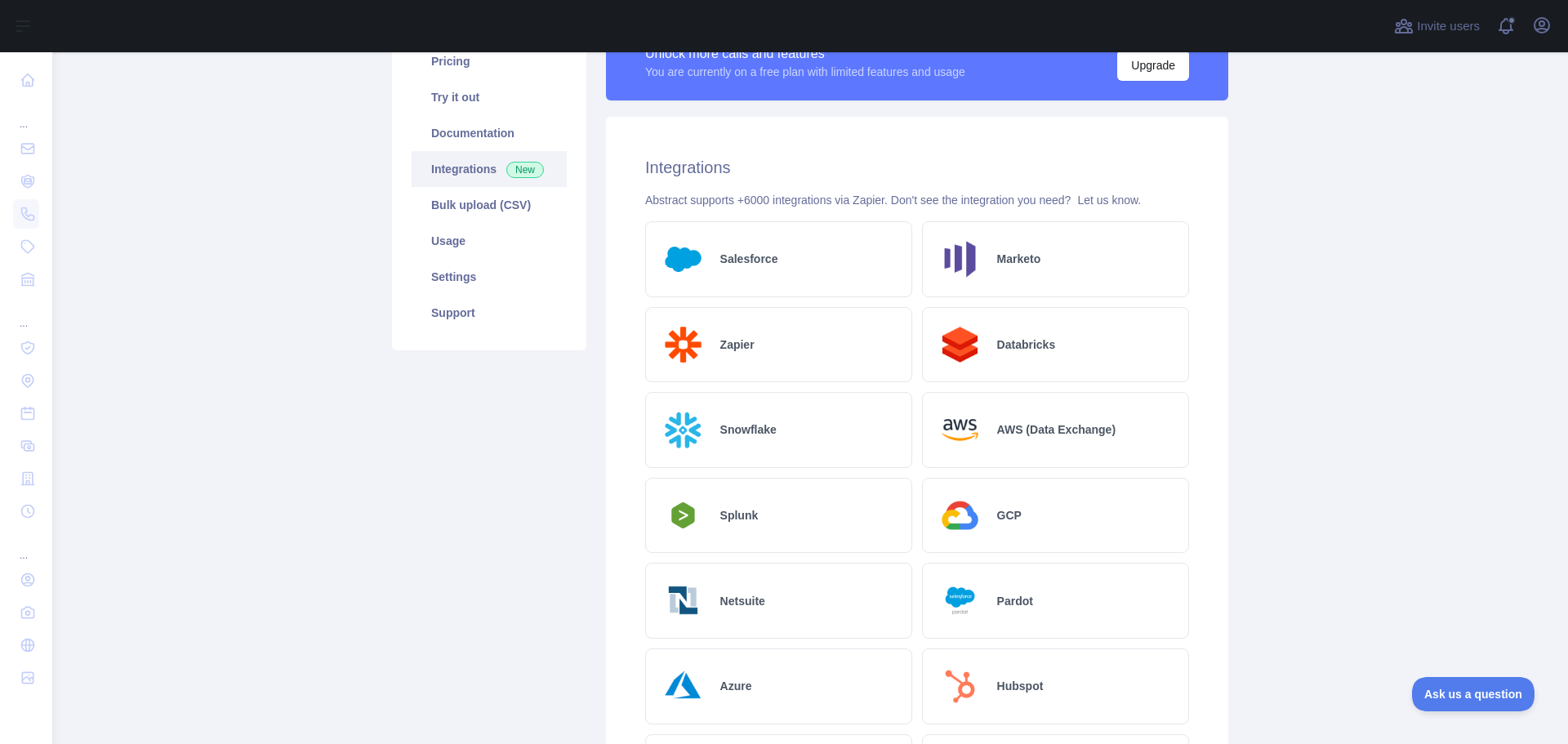
scroll to position [68, 0]
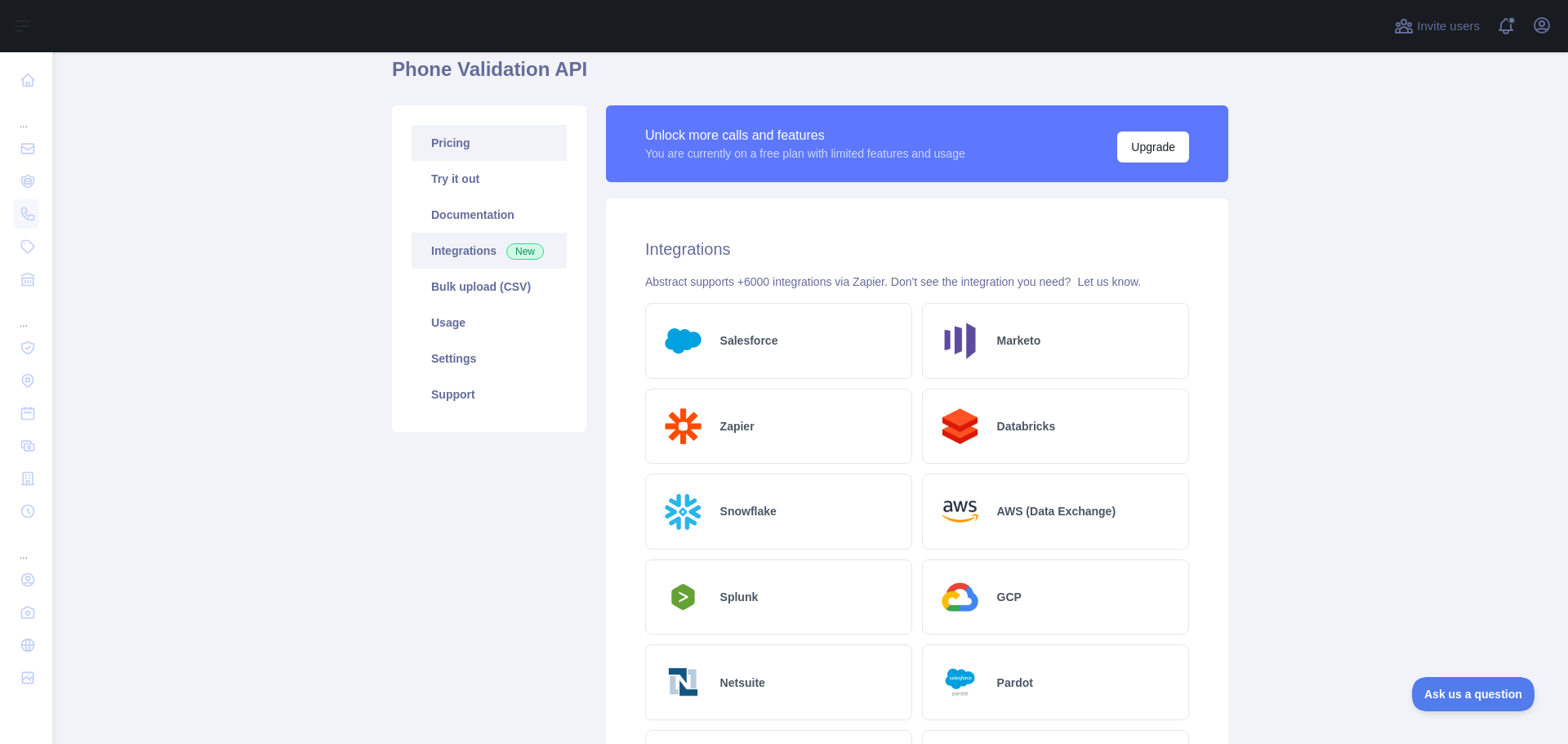
click at [445, 139] on link "Pricing" at bounding box center [489, 143] width 155 height 36
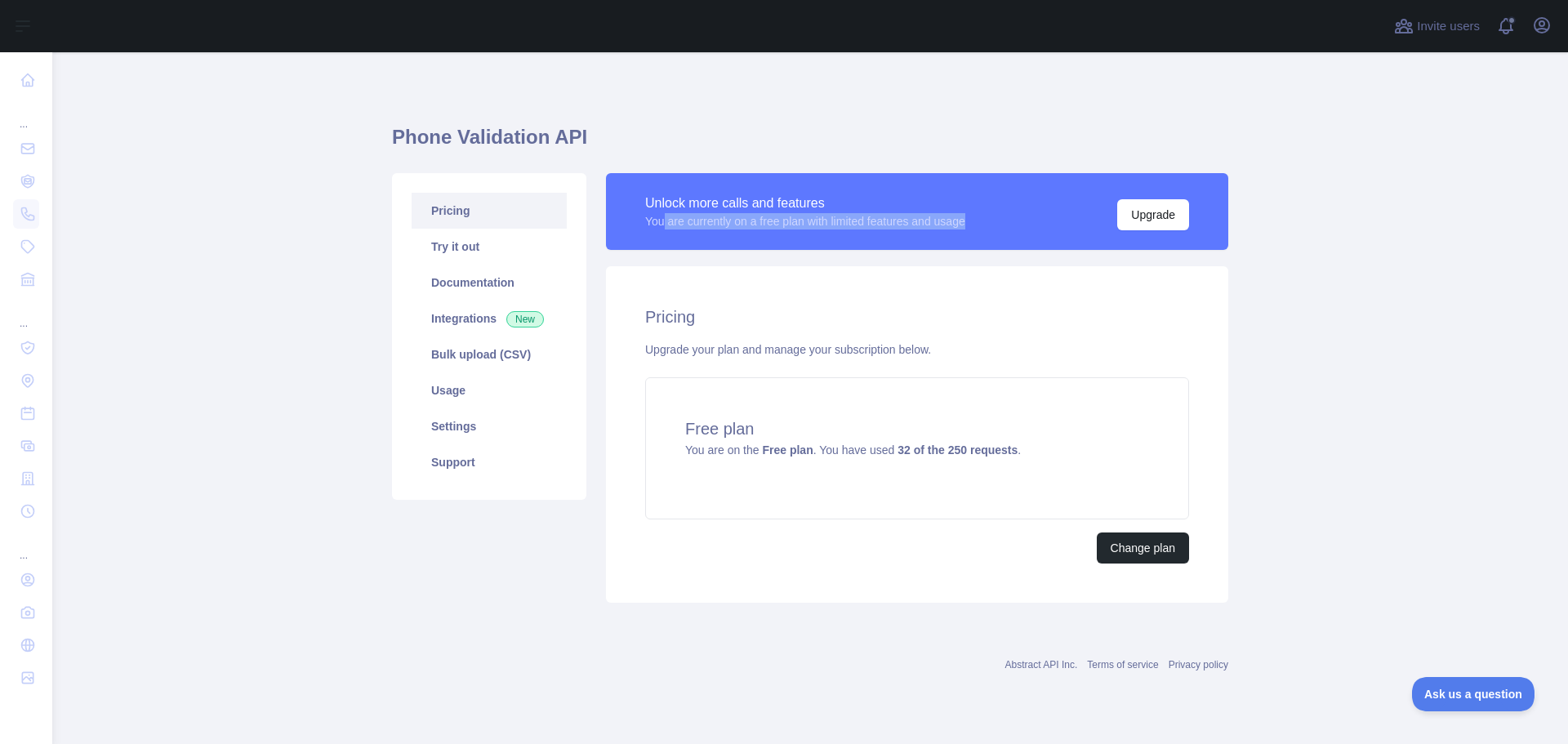
drag, startPoint x: 704, startPoint y: 220, endPoint x: 996, endPoint y: 228, distance: 292.1
click at [995, 228] on div "Unlock more calls and features You are currently on a free plan with limited fe…" at bounding box center [917, 212] width 544 height 37
click at [996, 228] on div "Unlock more calls and features You are currently on a free plan with limited fe…" at bounding box center [917, 212] width 544 height 37
click at [1157, 212] on button "Upgrade" at bounding box center [1153, 214] width 71 height 31
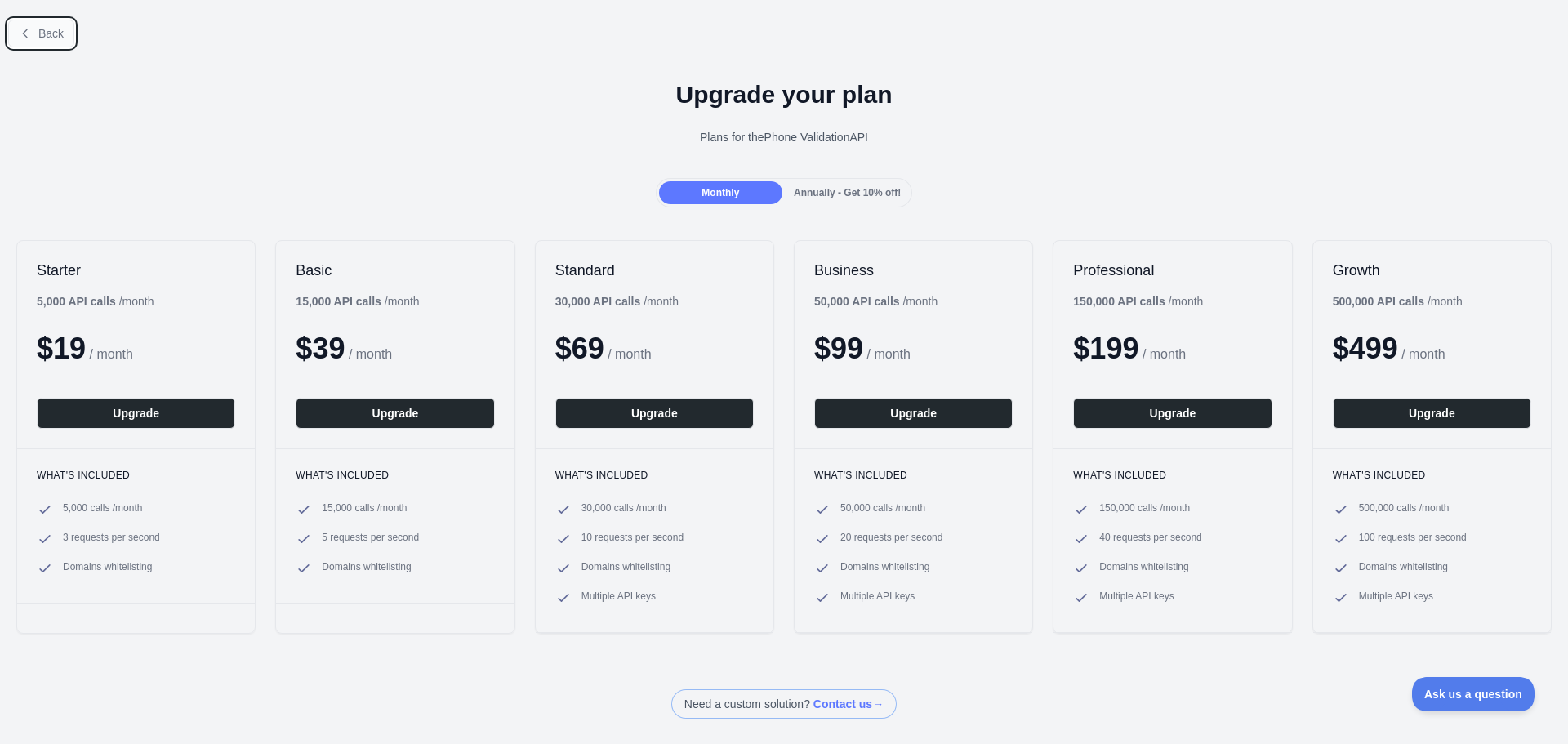
click at [36, 31] on button "Back" at bounding box center [42, 33] width 66 height 28
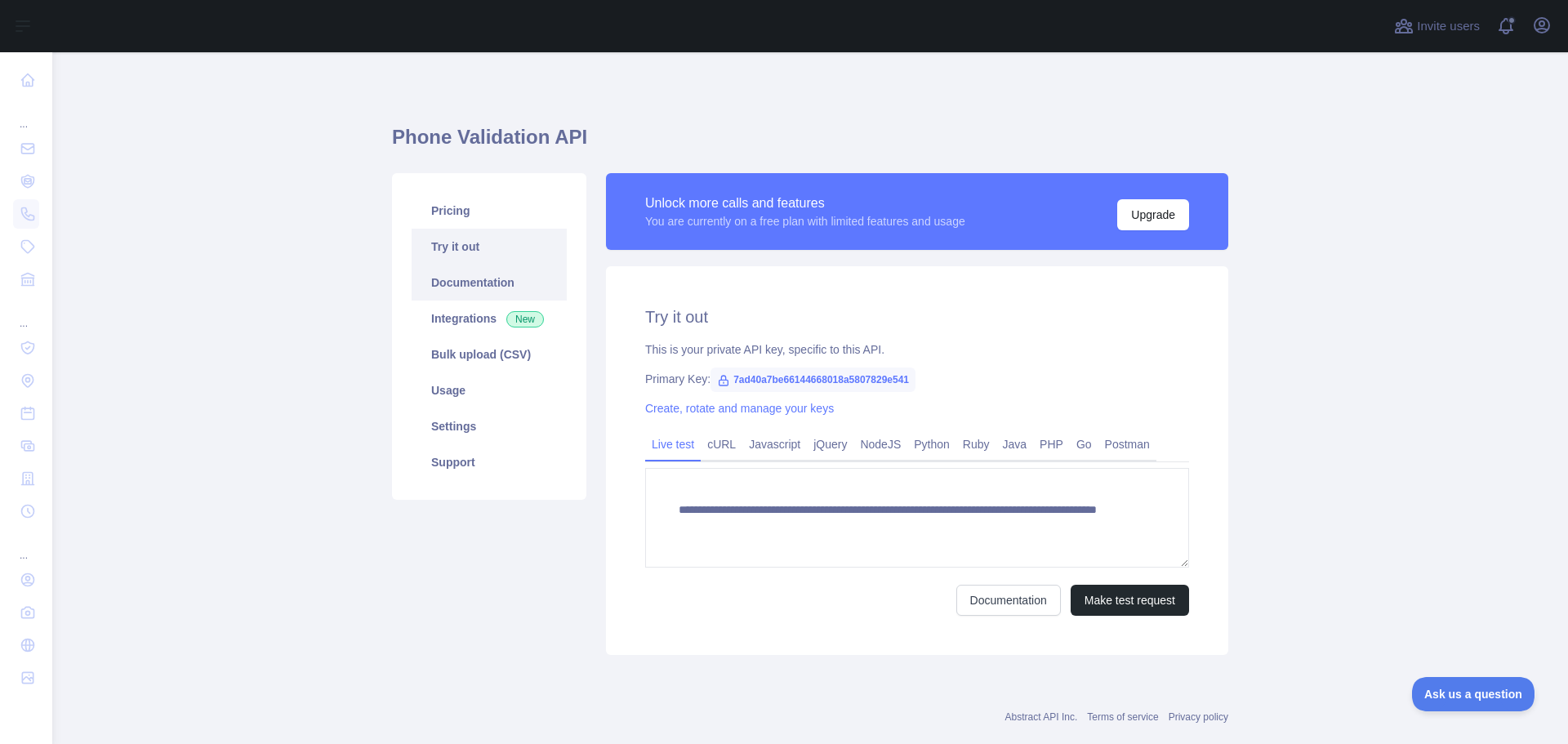
click at [468, 285] on link "Documentation" at bounding box center [489, 282] width 155 height 36
click at [462, 400] on link "Usage" at bounding box center [489, 390] width 155 height 36
